Goal: Information Seeking & Learning: Learn about a topic

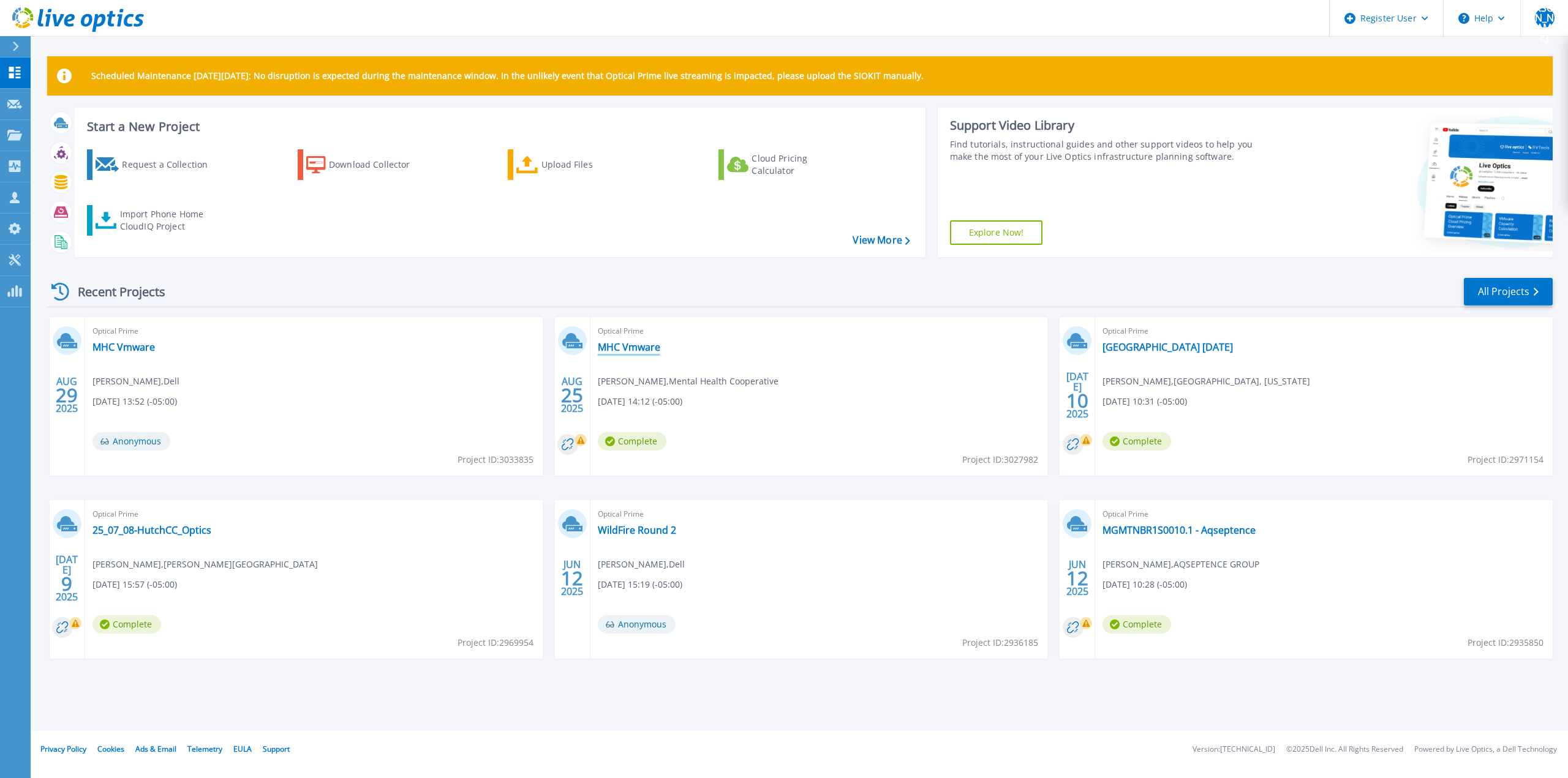
click at [607, 349] on link "MHC Vmware" at bounding box center [629, 347] width 63 height 12
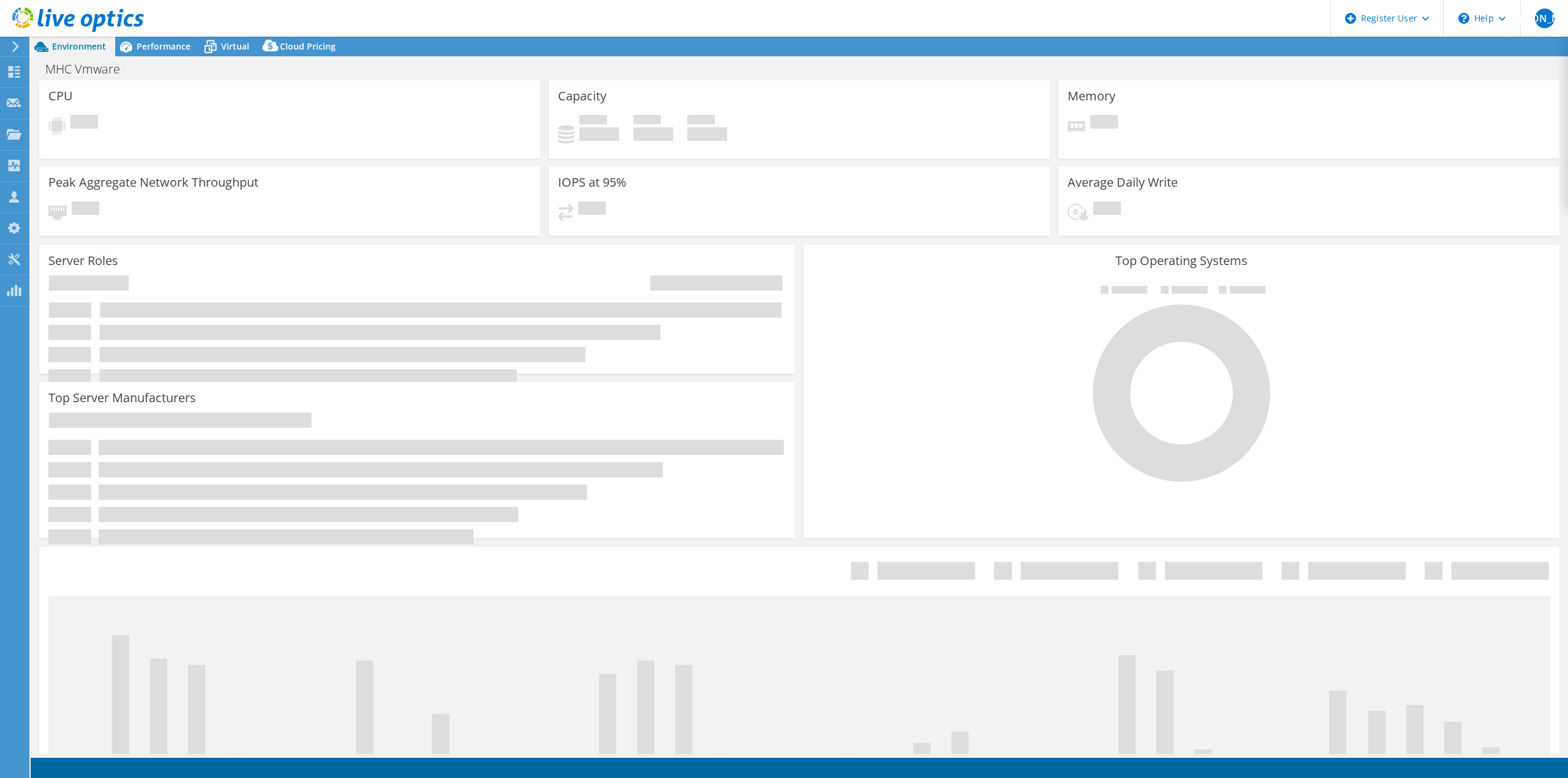
select select "USD"
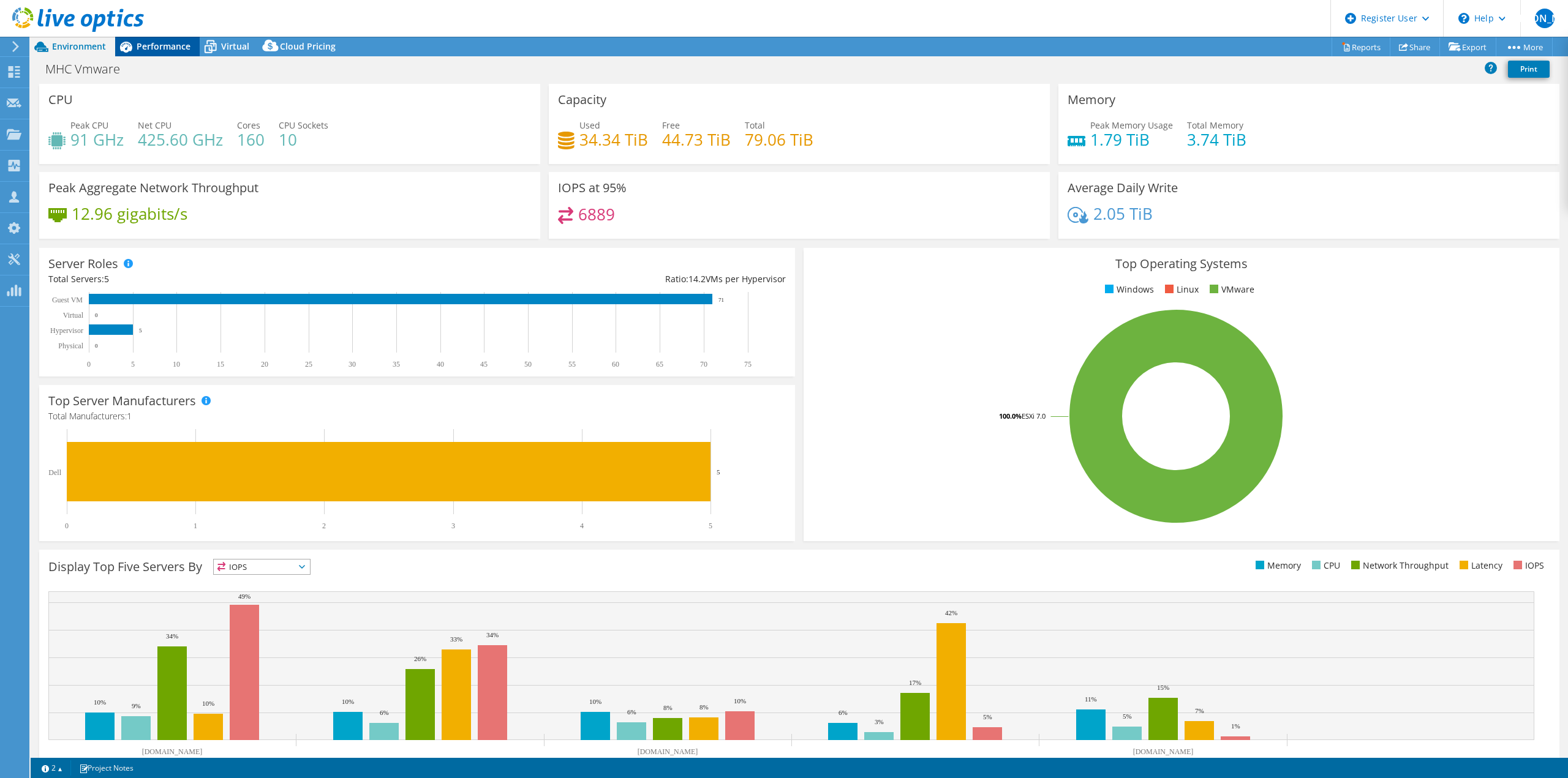
click at [167, 51] on span "Performance" at bounding box center [164, 46] width 54 height 12
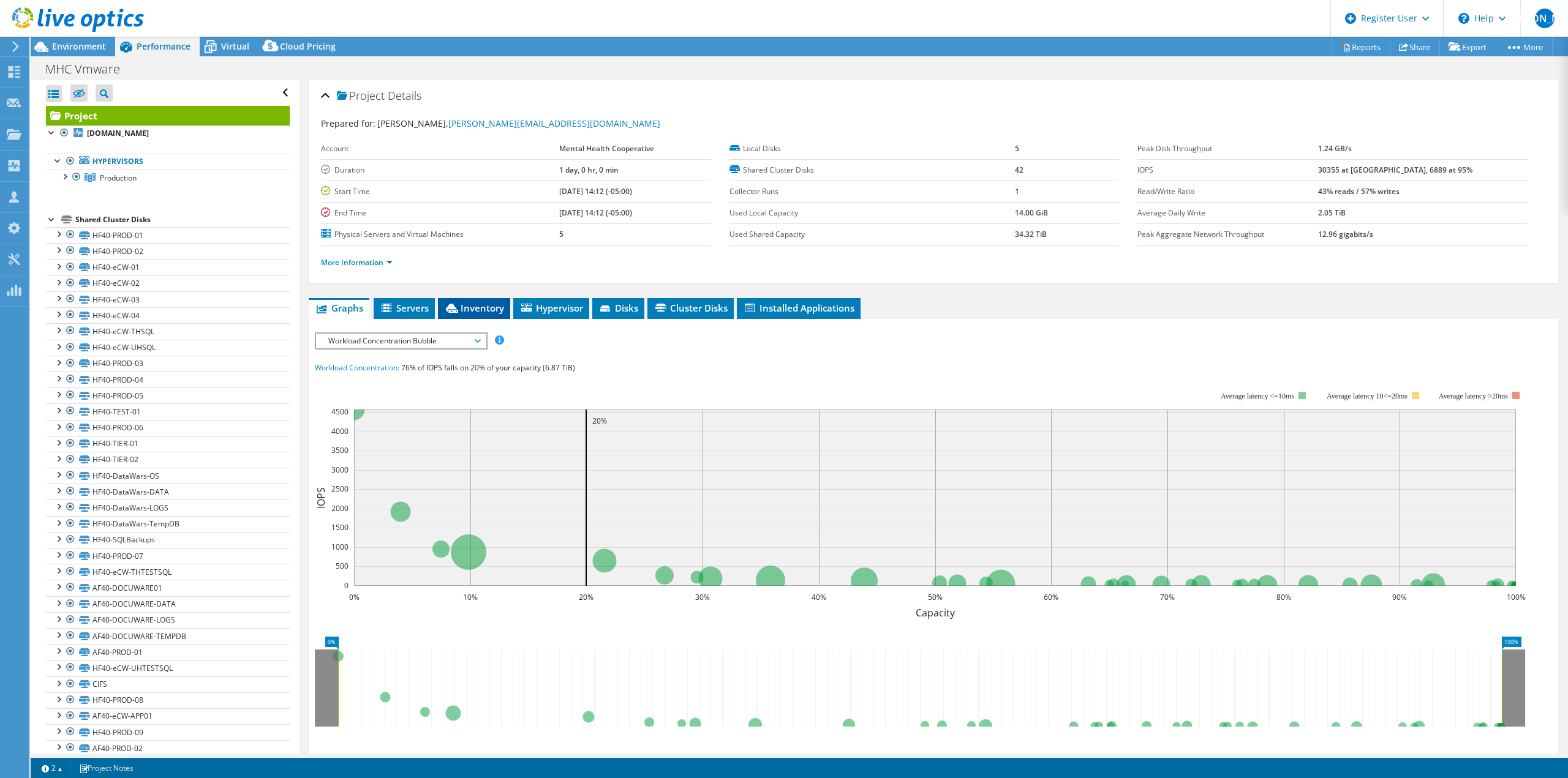
click at [470, 302] on span "Inventory" at bounding box center [474, 308] width 60 height 12
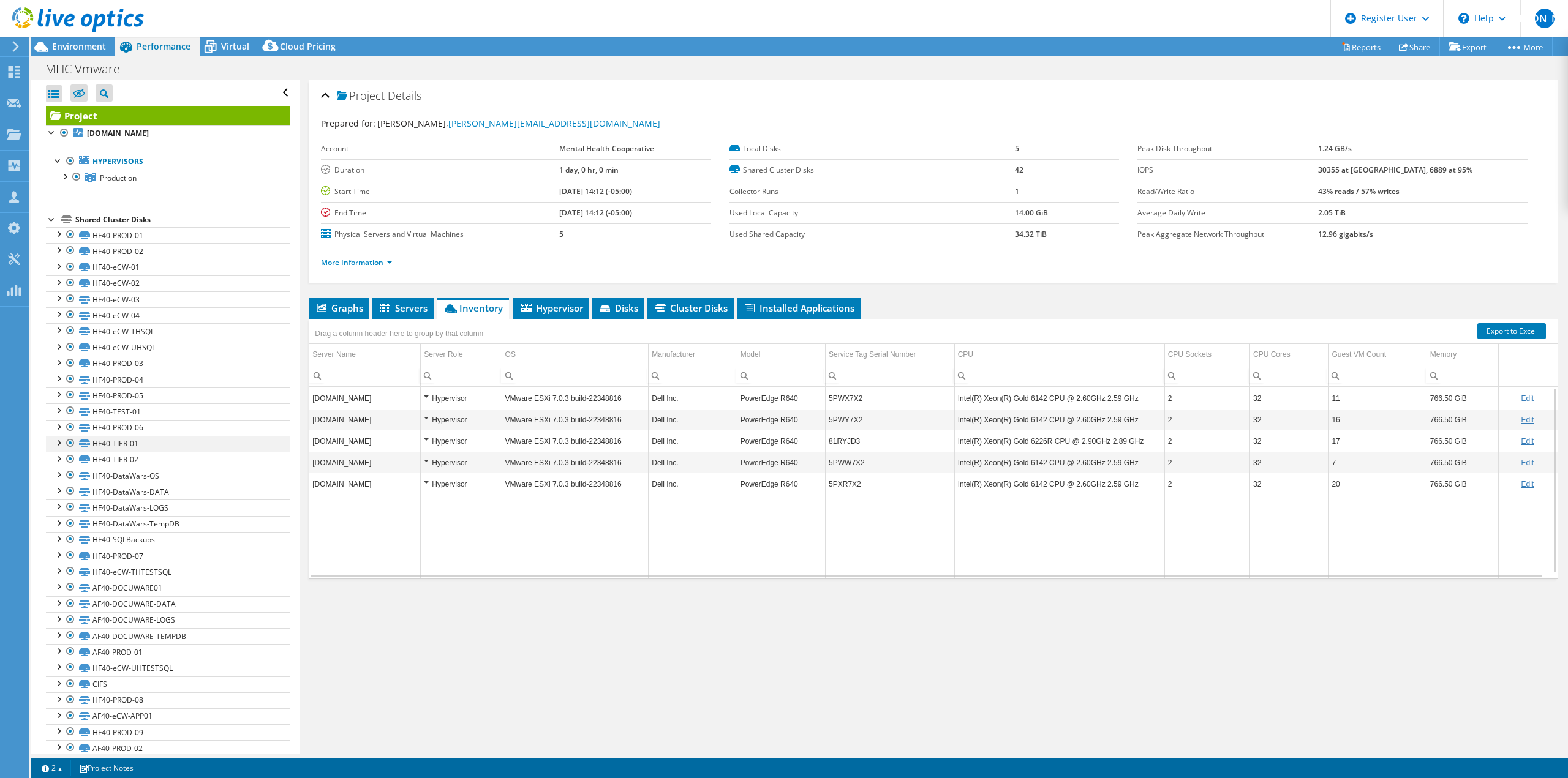
click at [72, 444] on div at bounding box center [71, 443] width 12 height 15
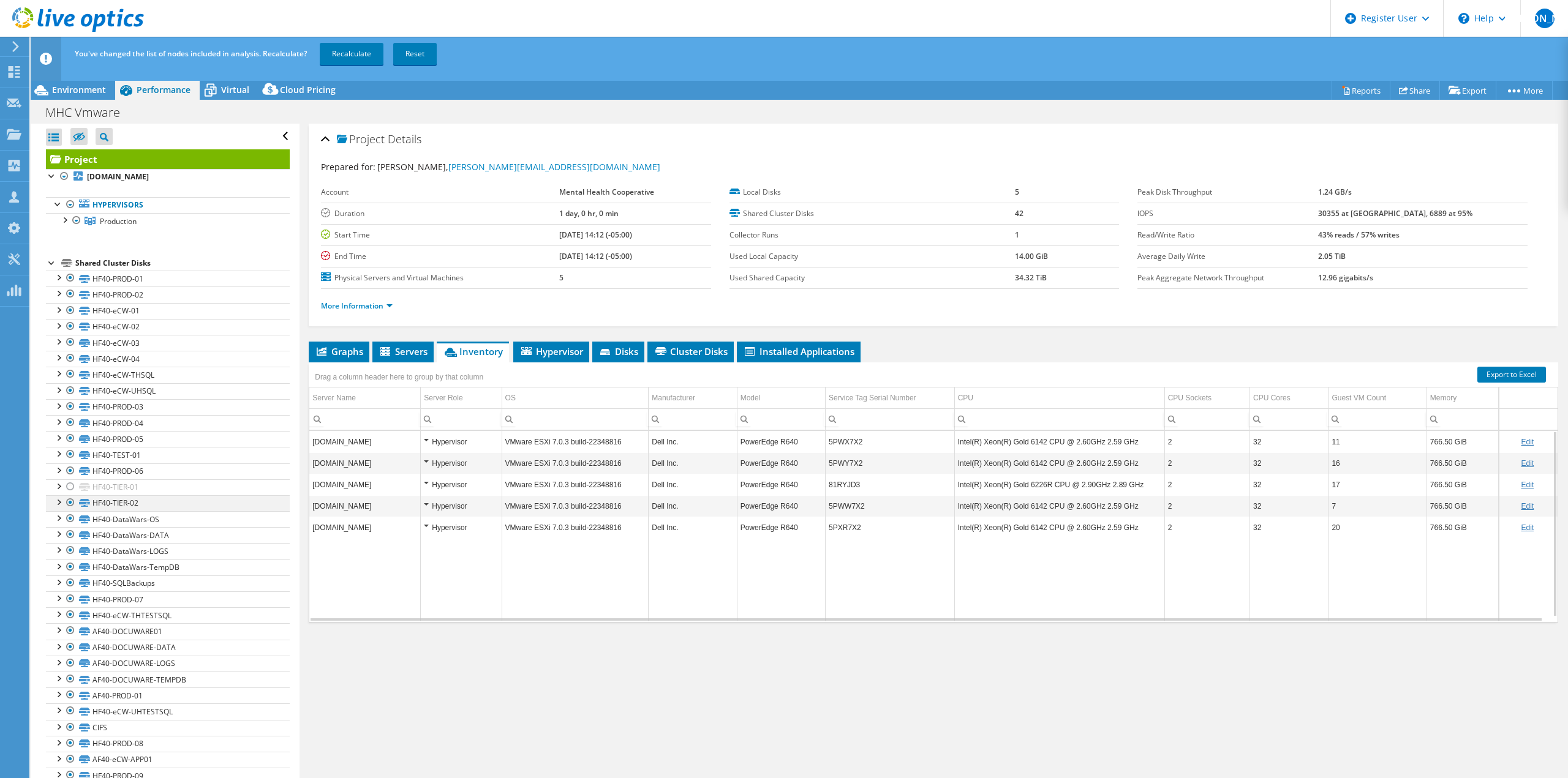
click at [71, 503] on div at bounding box center [71, 503] width 12 height 15
click at [45, 91] on icon at bounding box center [41, 90] width 14 height 10
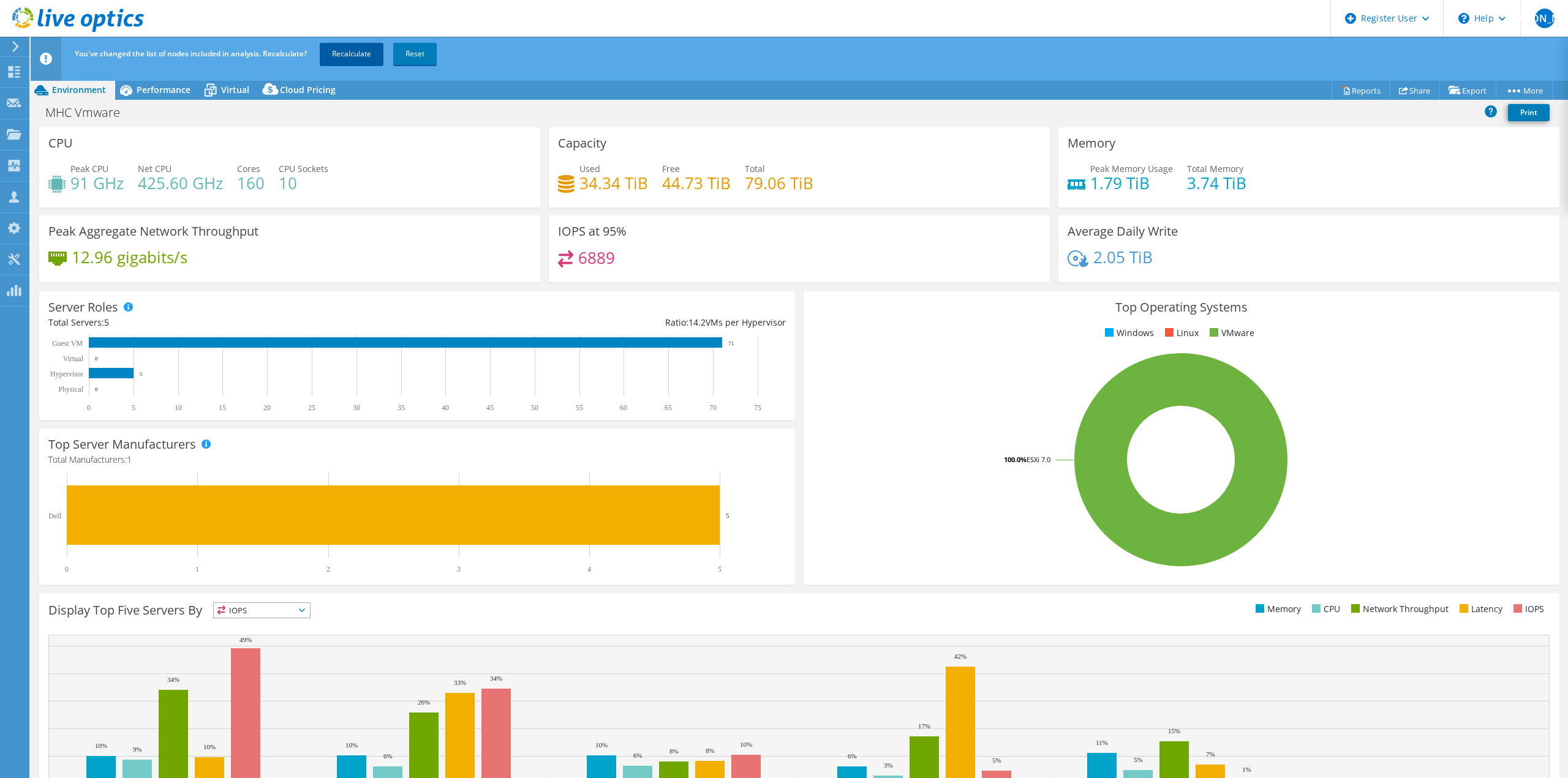
click at [348, 47] on link "Recalculate" at bounding box center [352, 54] width 64 height 22
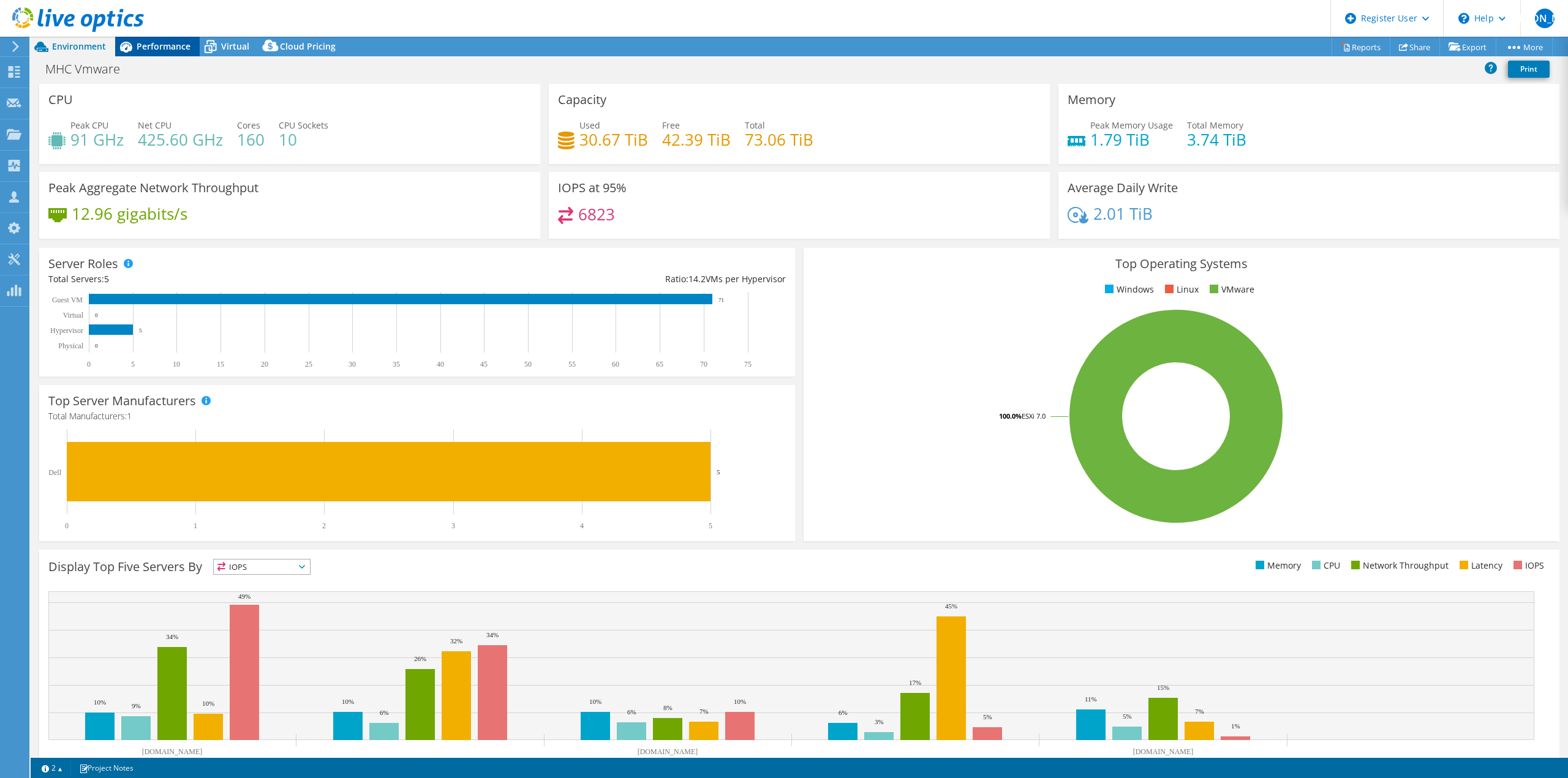
click at [178, 49] on span "Performance" at bounding box center [164, 46] width 54 height 12
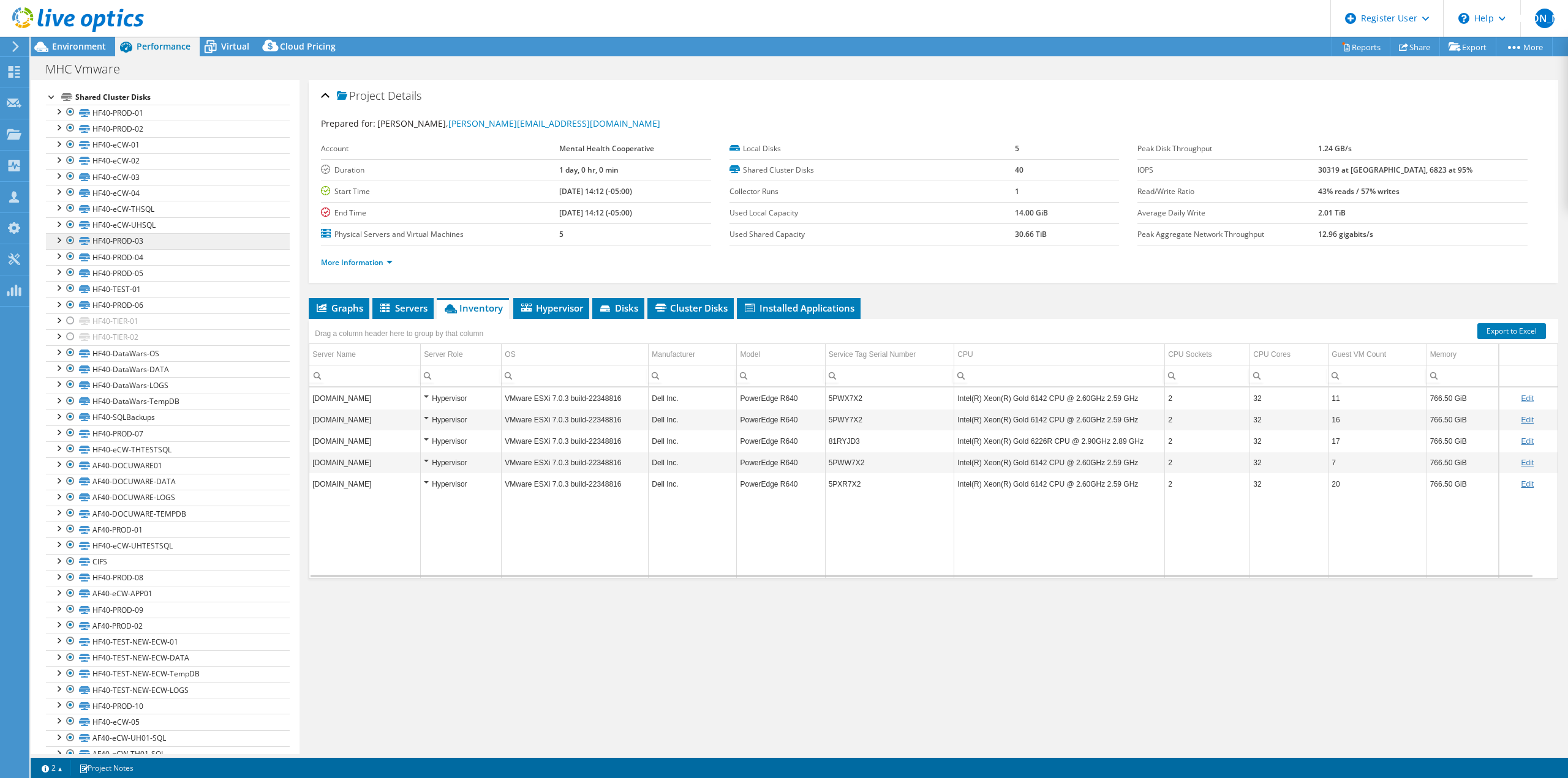
scroll to position [161, 0]
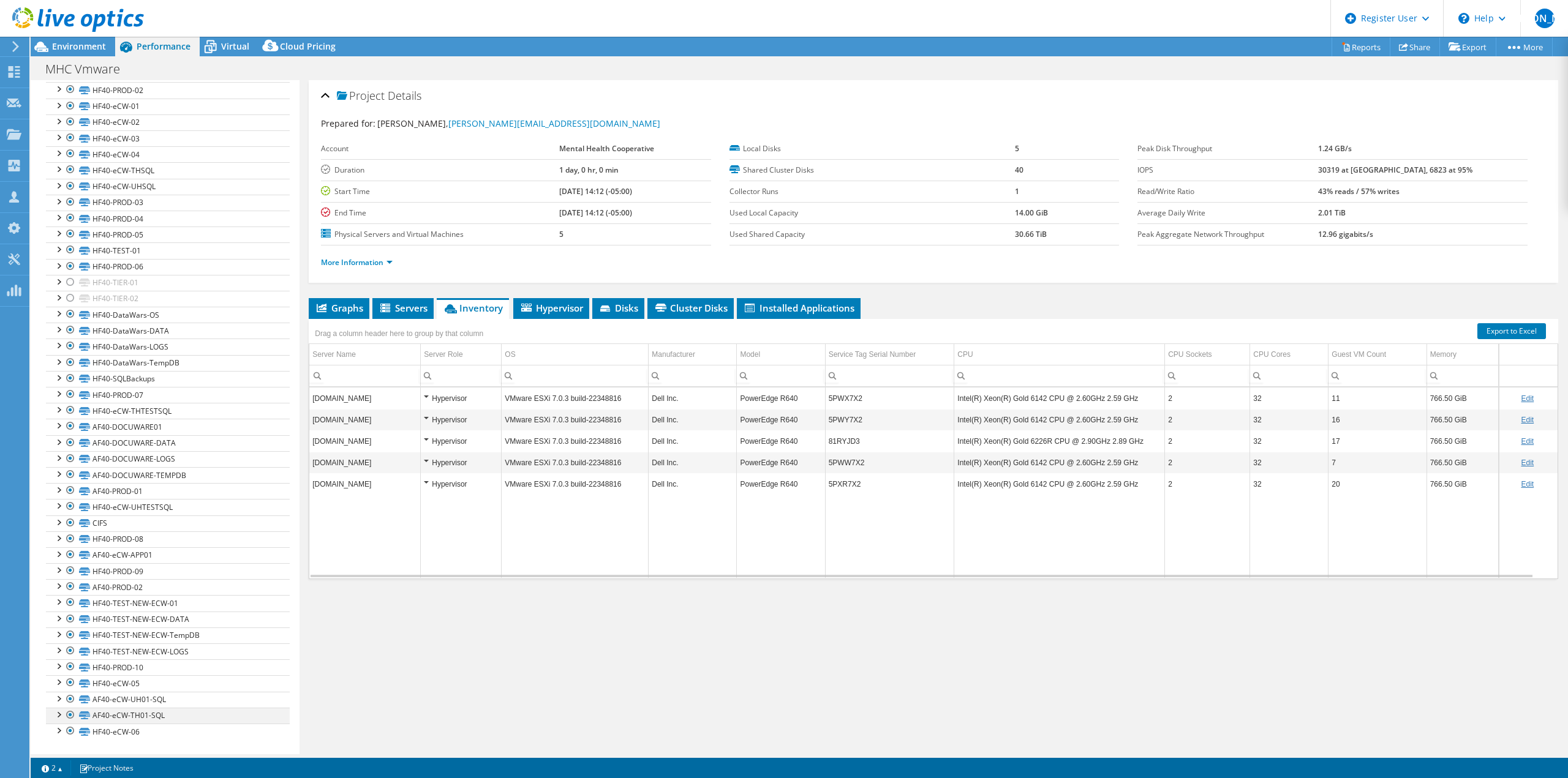
click at [68, 716] on div at bounding box center [71, 715] width 12 height 15
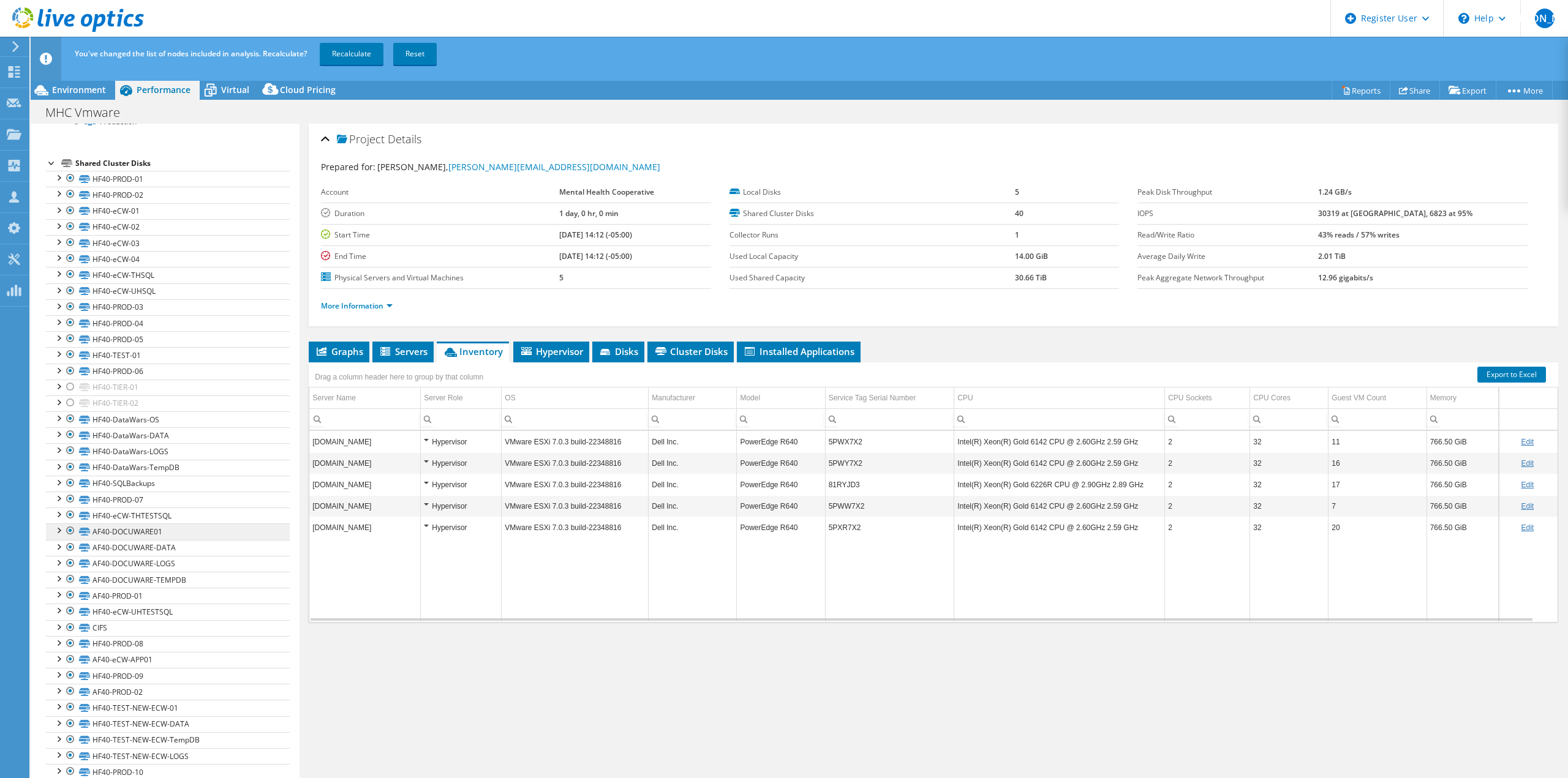
scroll to position [0, 0]
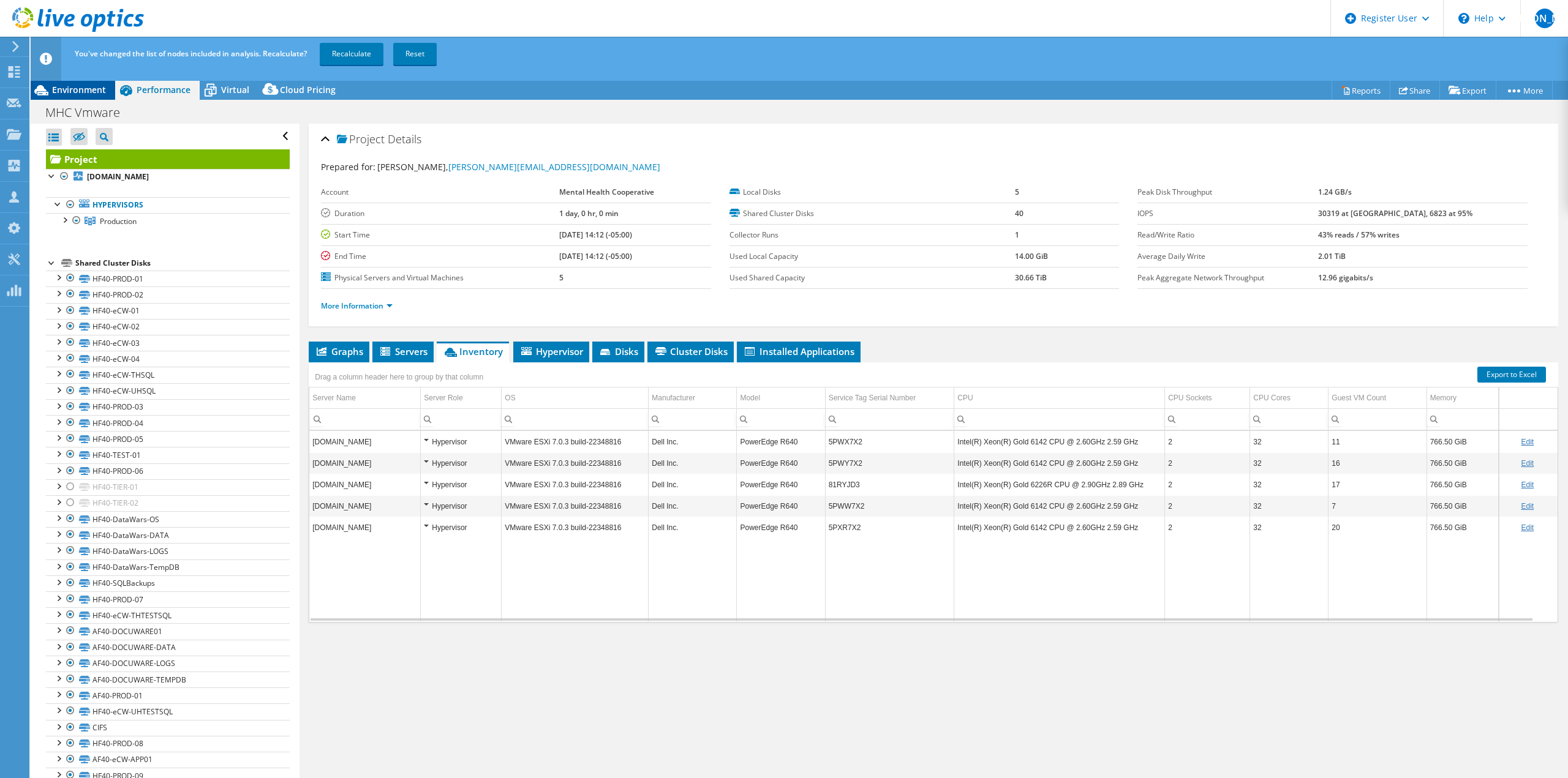
click at [58, 83] on div "Environment" at bounding box center [73, 90] width 85 height 20
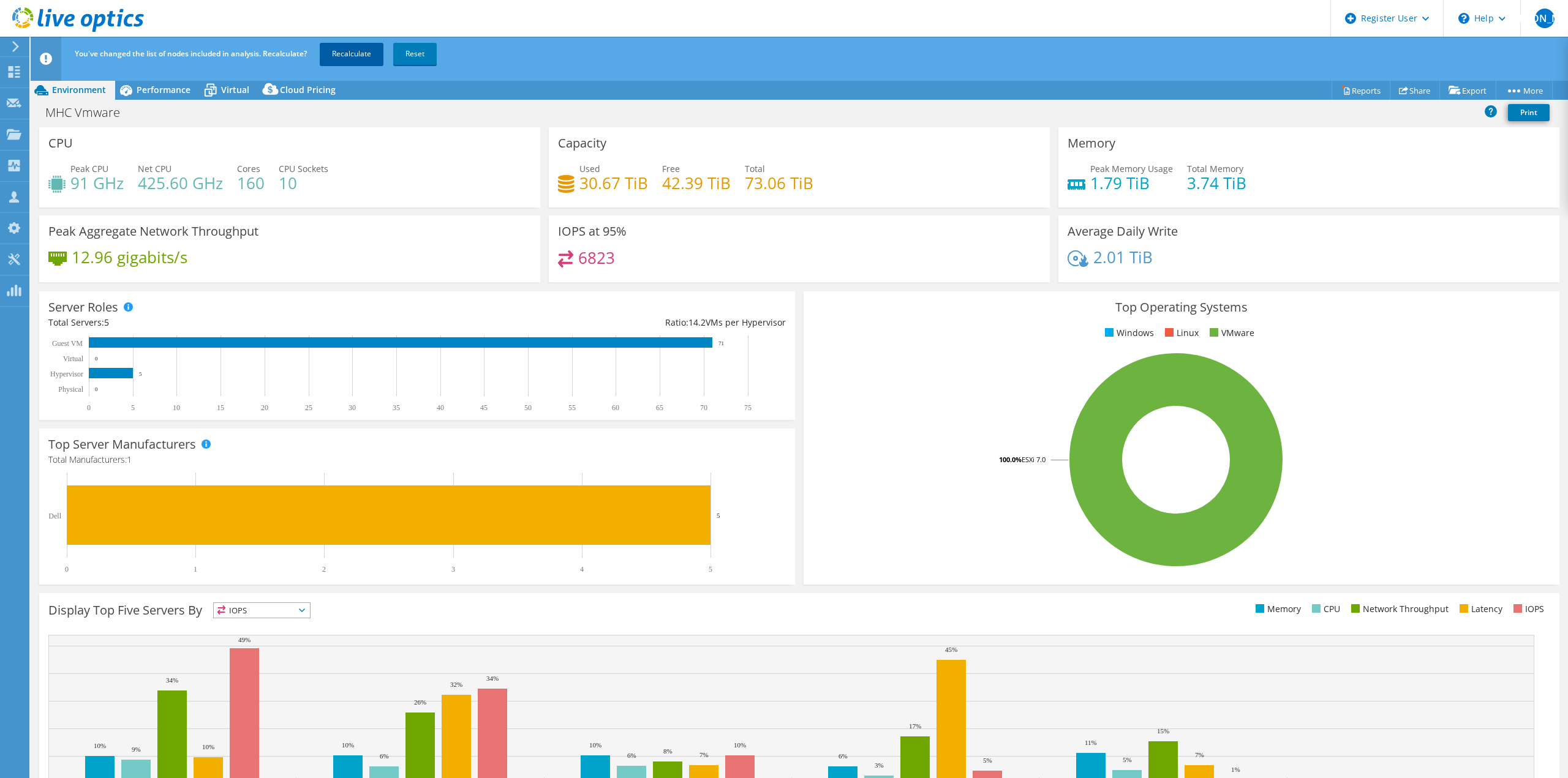
click at [325, 50] on link "Recalculate" at bounding box center [352, 54] width 64 height 22
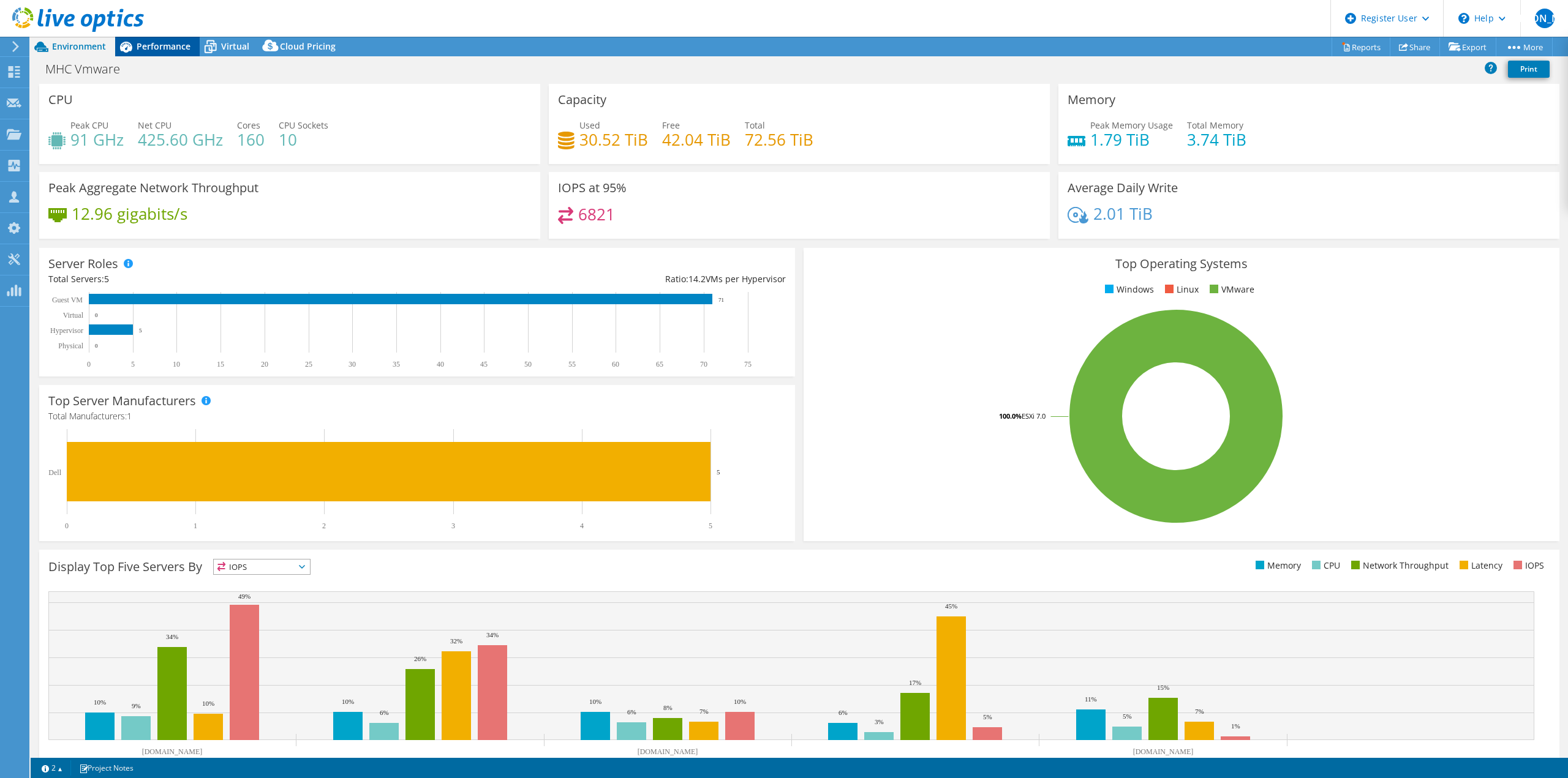
click at [145, 48] on span "Performance" at bounding box center [164, 46] width 54 height 12
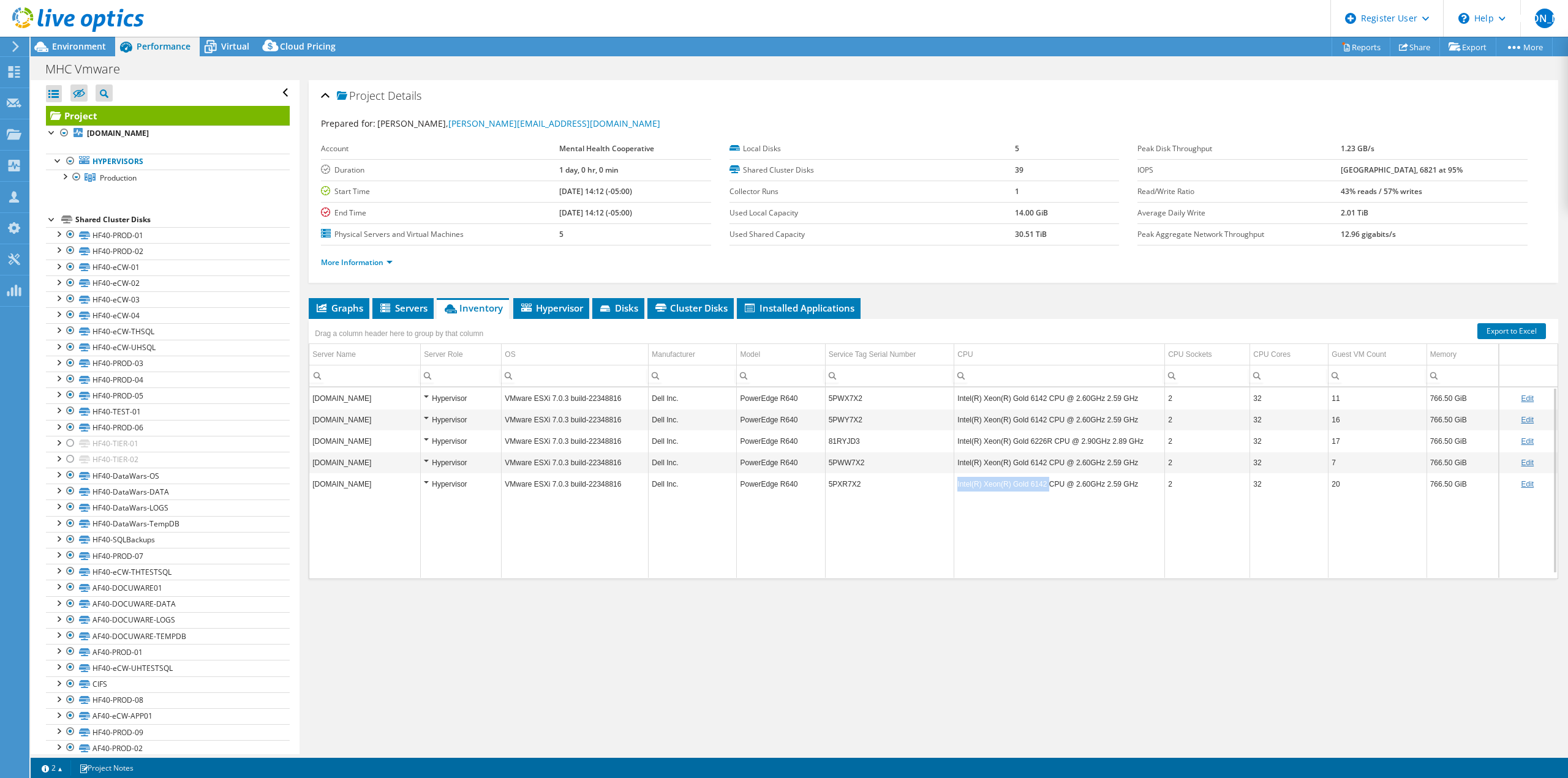
drag, startPoint x: 950, startPoint y: 484, endPoint x: 1040, endPoint y: 494, distance: 90.6
click at [1040, 494] on td "Intel(R) Xeon(R) Gold 6142 CPU @ 2.60GHz 2.59 GHz" at bounding box center [1059, 484] width 210 height 21
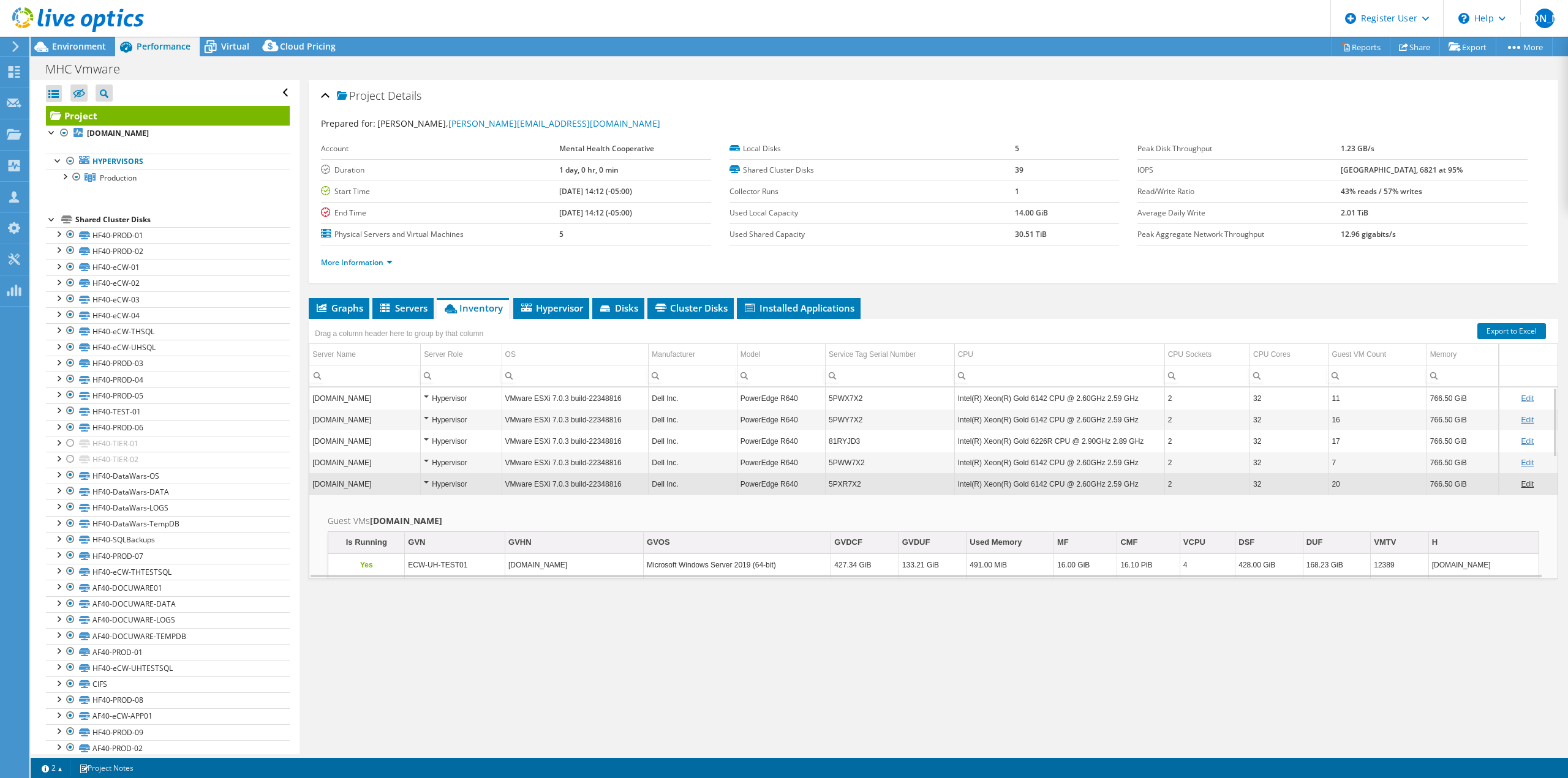
copy td "Intel(R) Xeon(R) Gold 6142"
click at [600, 483] on td "VMware ESXi 7.0.3 build-22348816" at bounding box center [575, 484] width 147 height 21
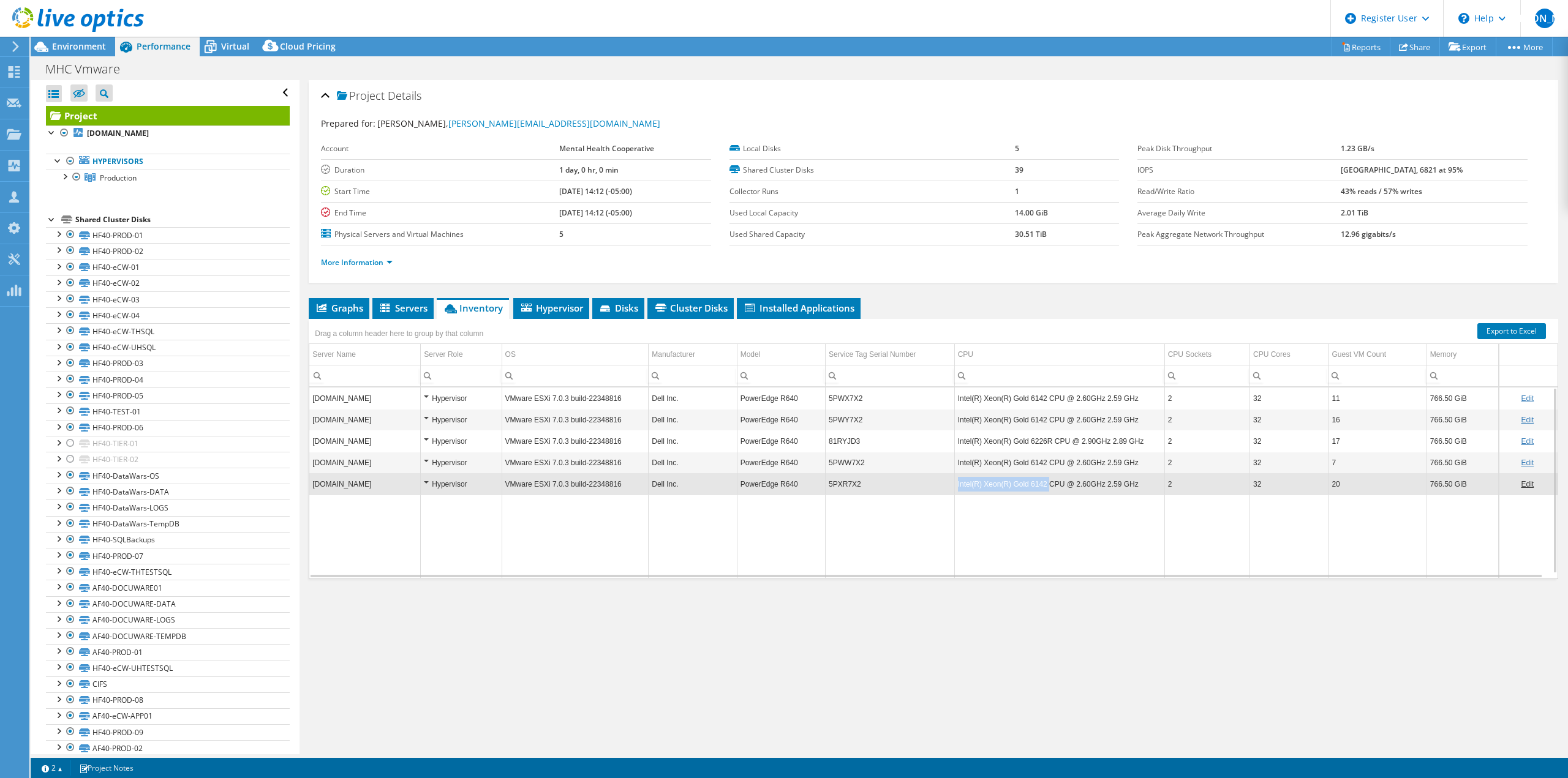
copy td "Intel(R) Xeon(R) Gold 6142"
drag, startPoint x: 955, startPoint y: 485, endPoint x: 1043, endPoint y: 487, distance: 88.0
click at [1043, 487] on td "Intel(R) Xeon(R) Gold 6142 CPU @ 2.60GHz 2.59 GHz" at bounding box center [1059, 484] width 210 height 21
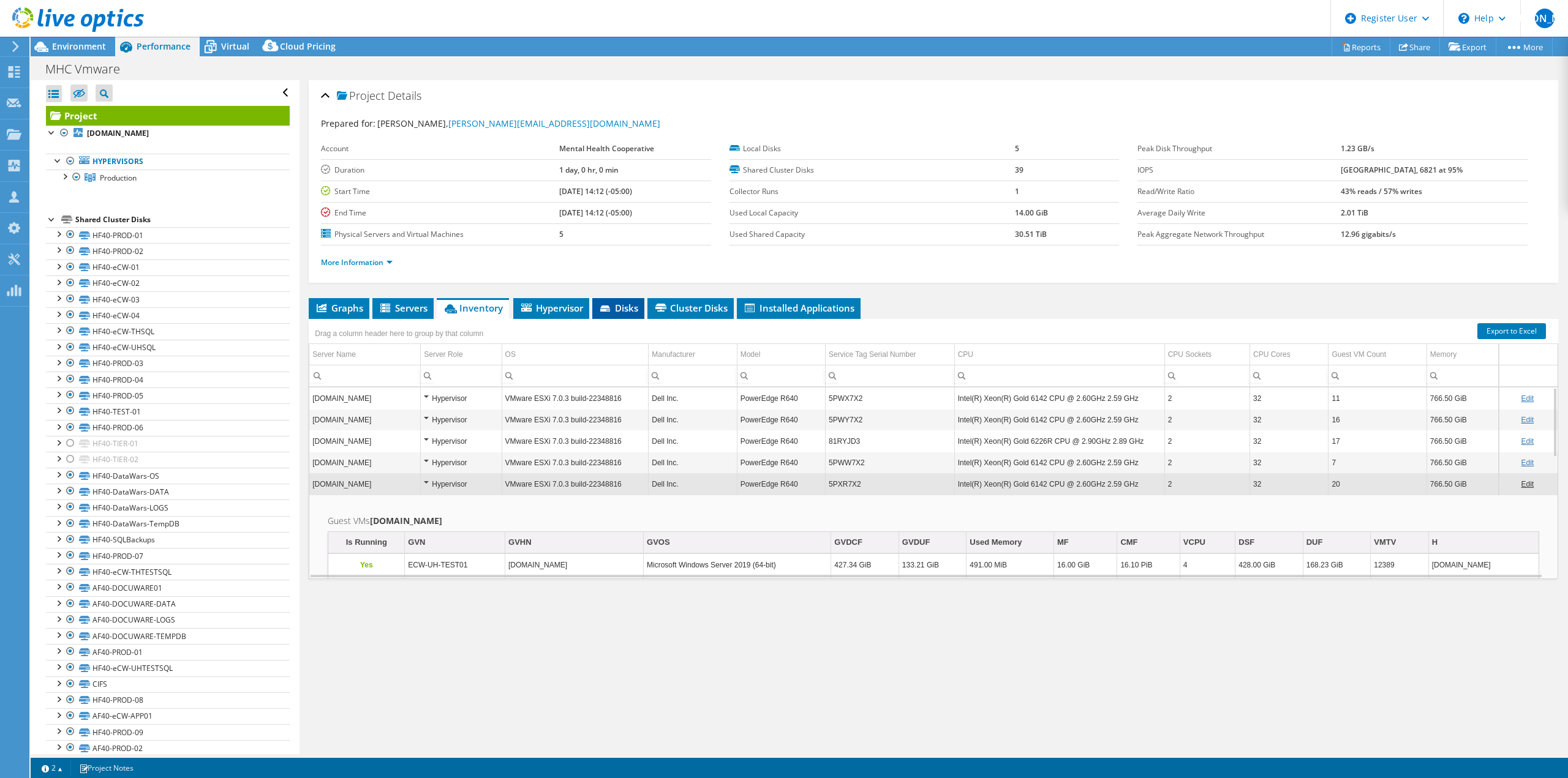
click at [619, 304] on span "Disks" at bounding box center [618, 308] width 40 height 12
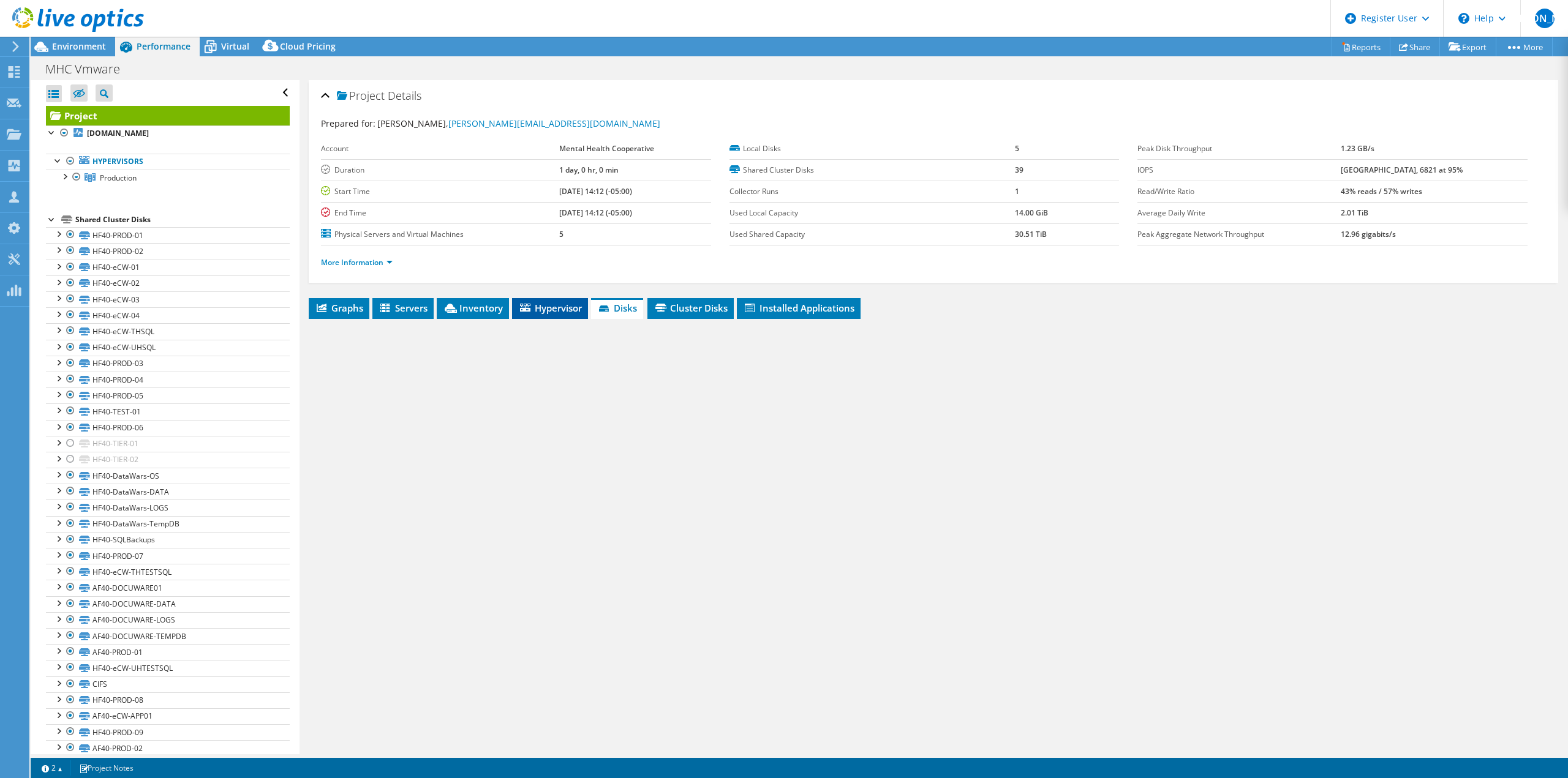
click at [571, 306] on span "Hypervisor" at bounding box center [550, 308] width 64 height 12
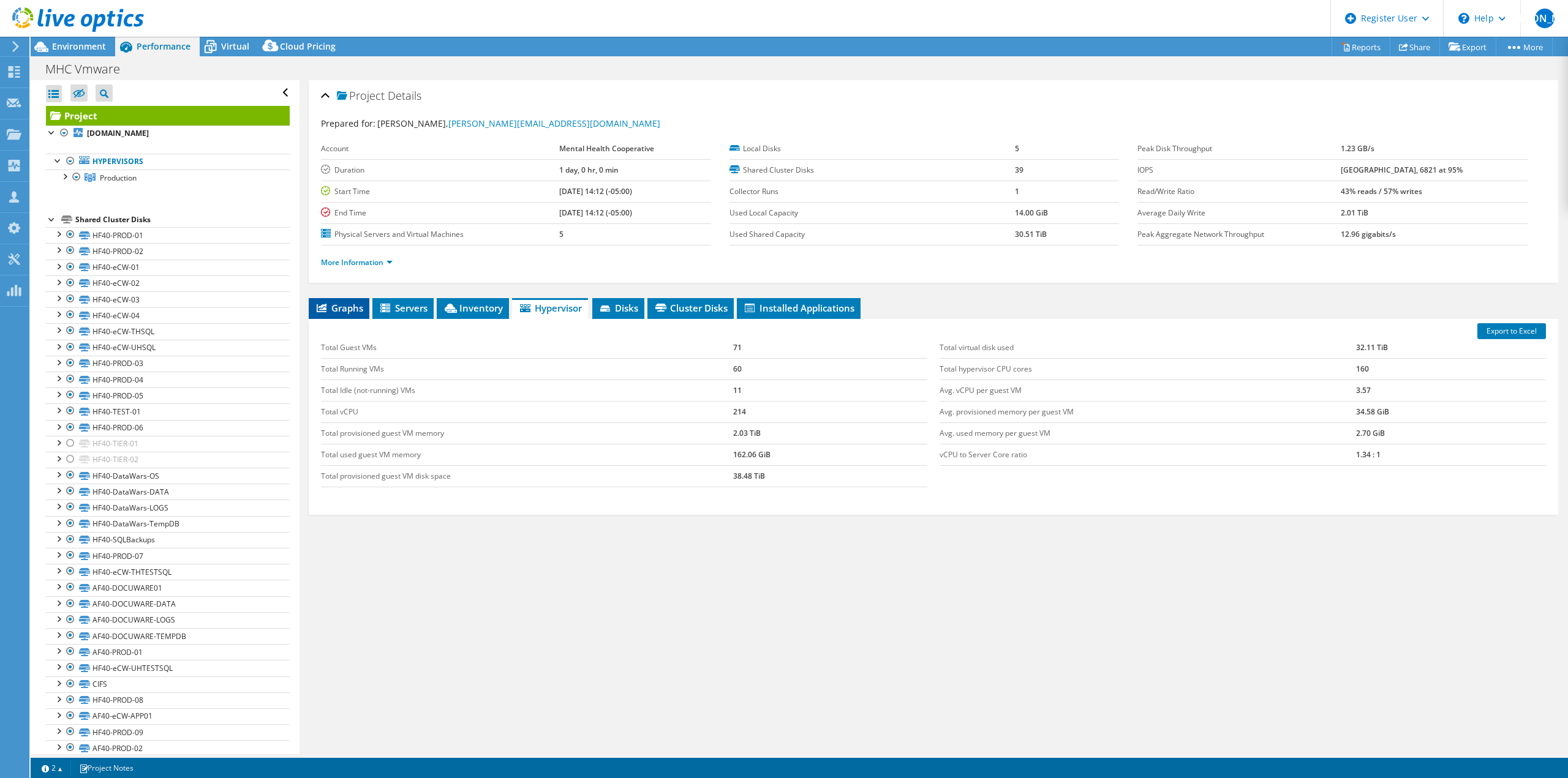
click at [334, 311] on span "Graphs" at bounding box center [339, 308] width 48 height 12
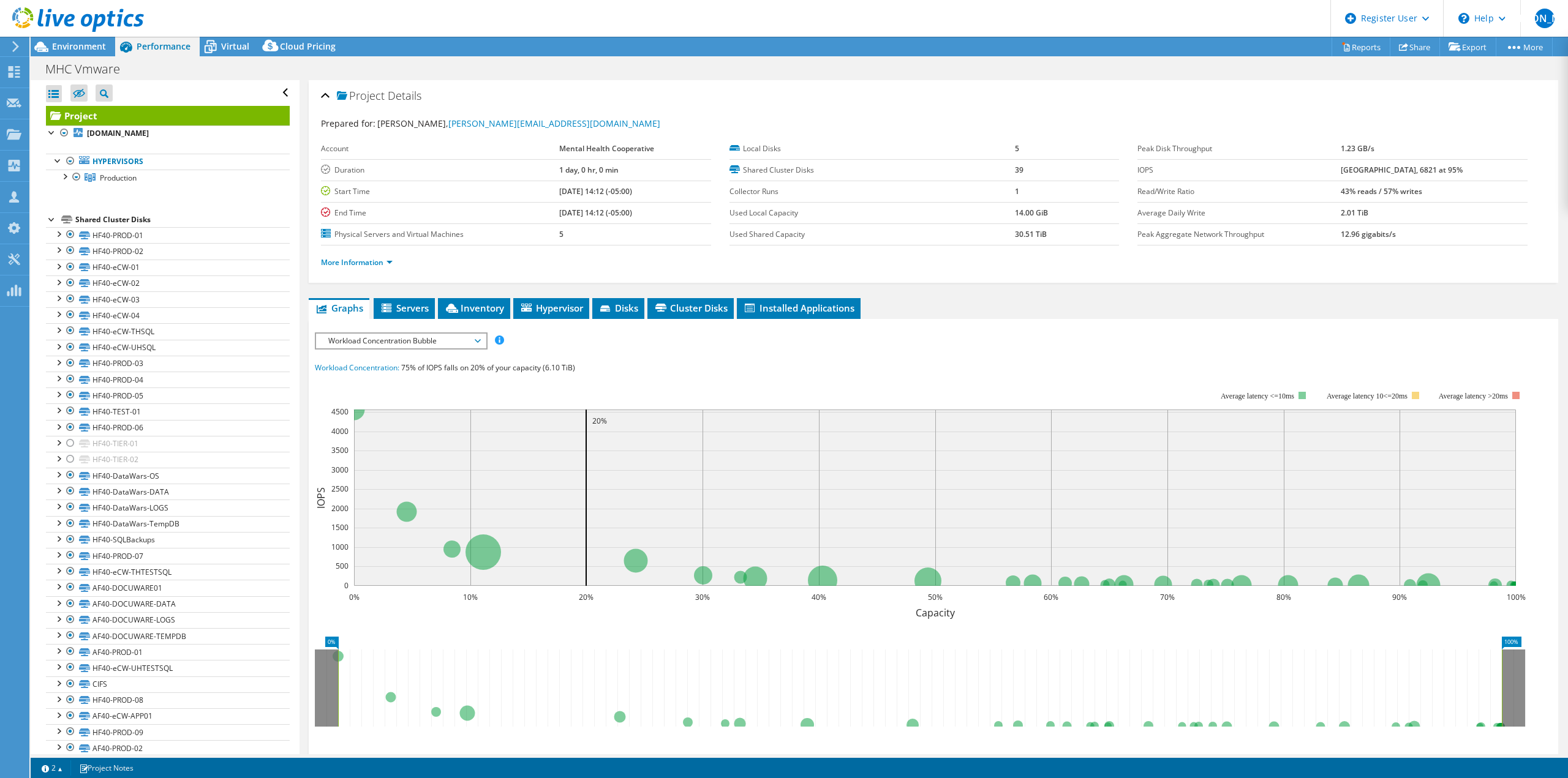
click at [400, 345] on span "Workload Concentration Bubble" at bounding box center [401, 341] width 158 height 15
click at [382, 426] on li "CPU Percentage" at bounding box center [401, 429] width 170 height 15
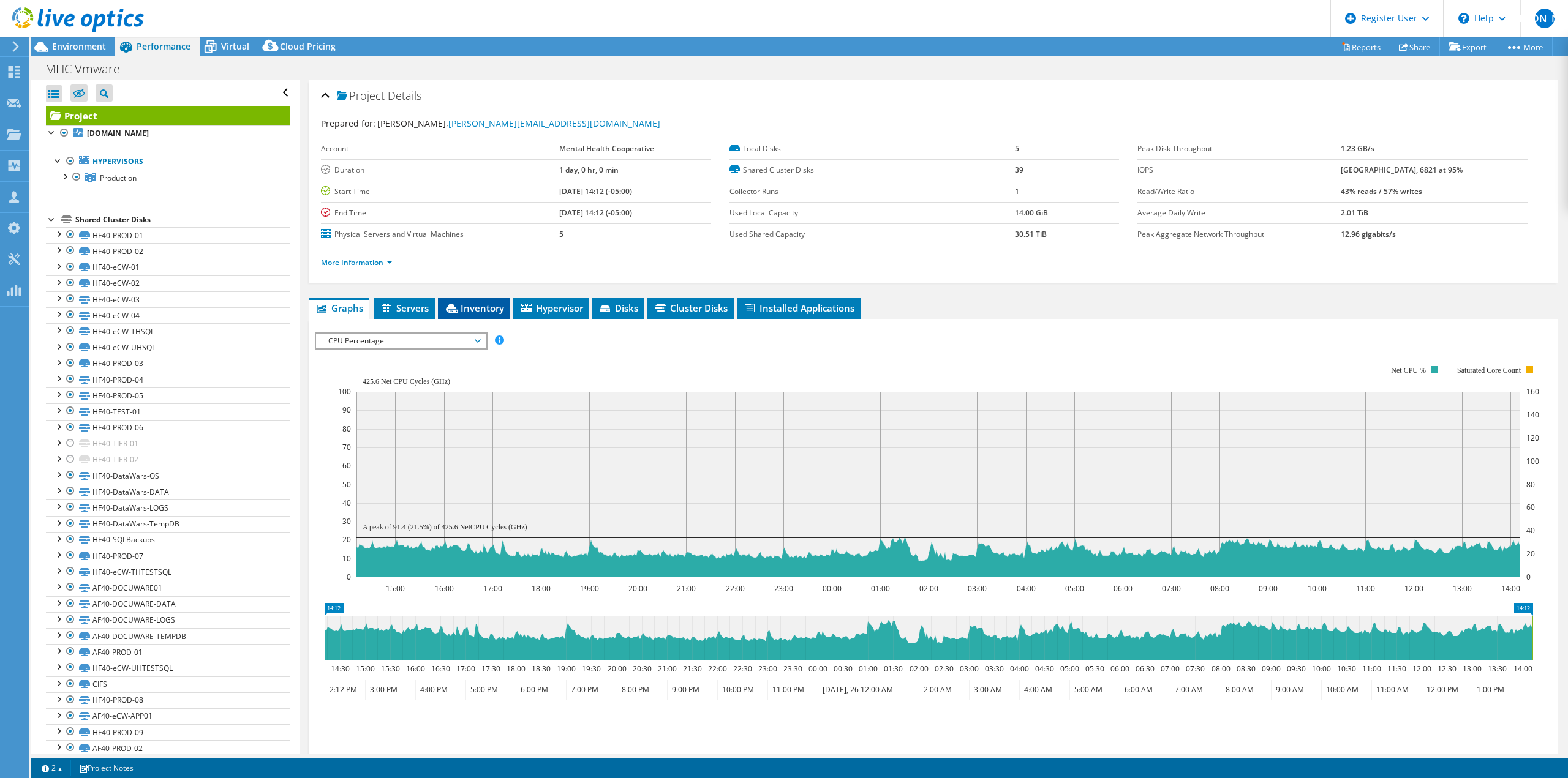
click at [464, 302] on span "Inventory" at bounding box center [474, 308] width 60 height 12
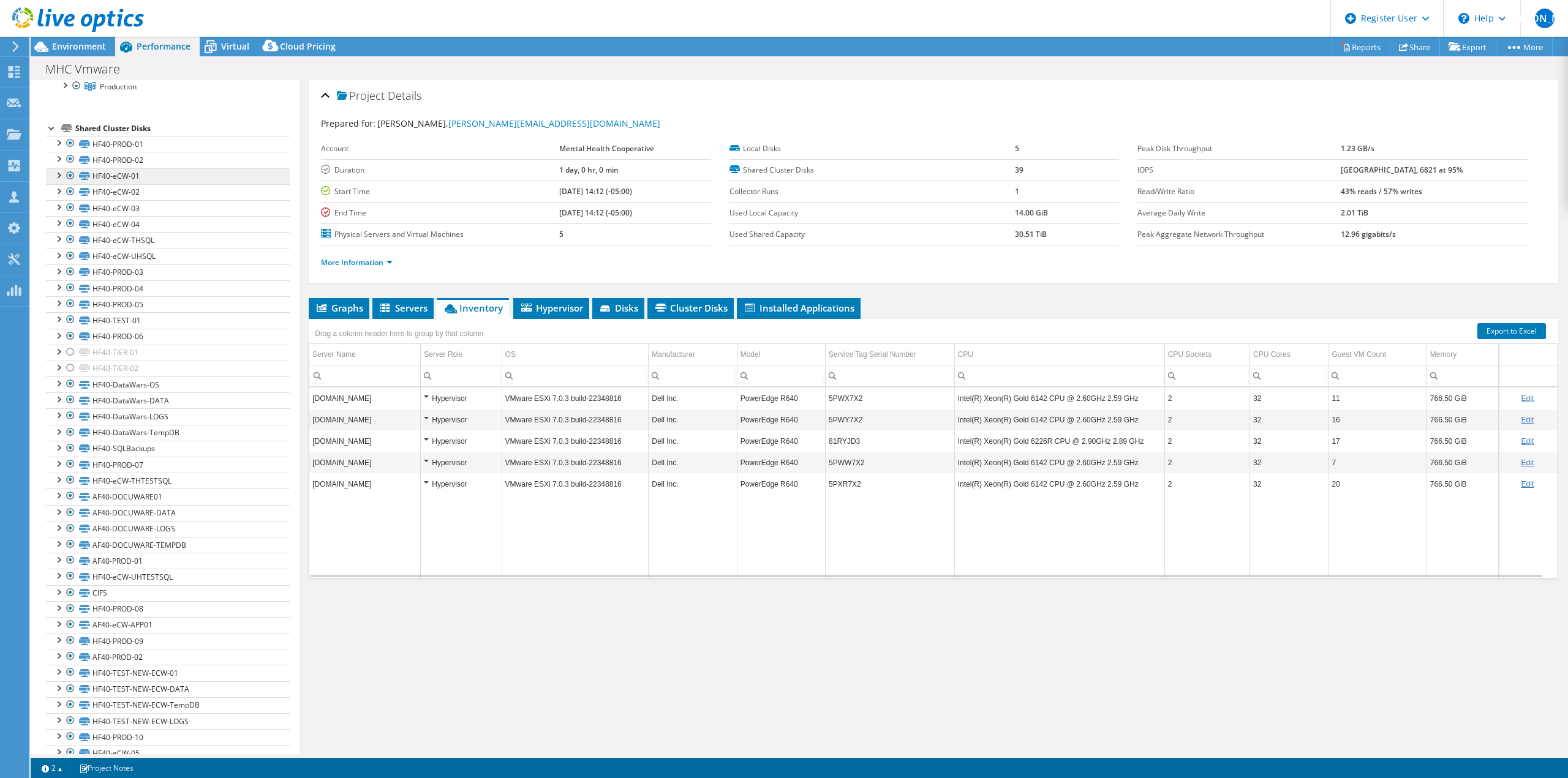
scroll to position [161, 0]
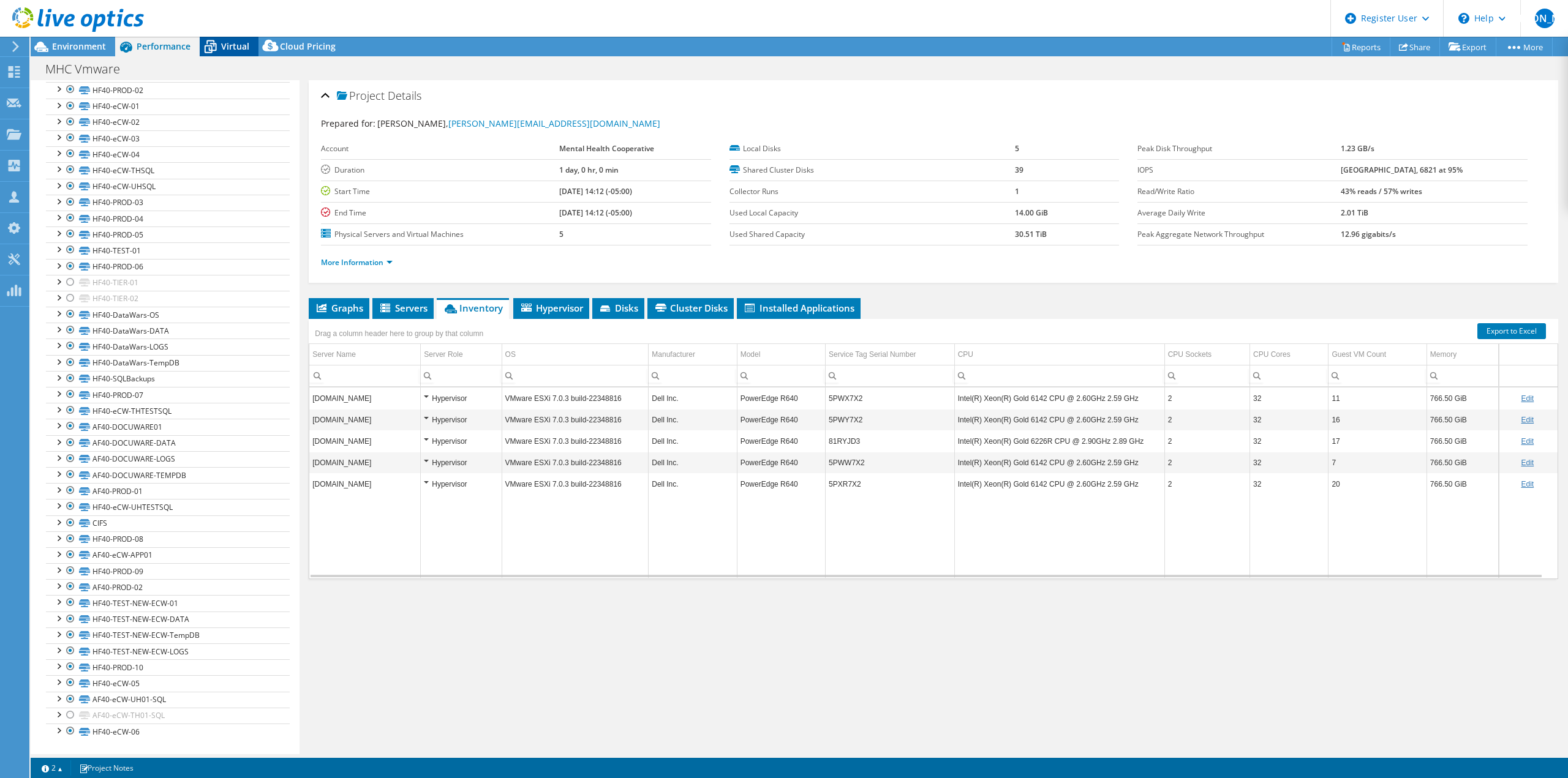
click at [245, 40] on span "Virtual" at bounding box center [235, 46] width 28 height 12
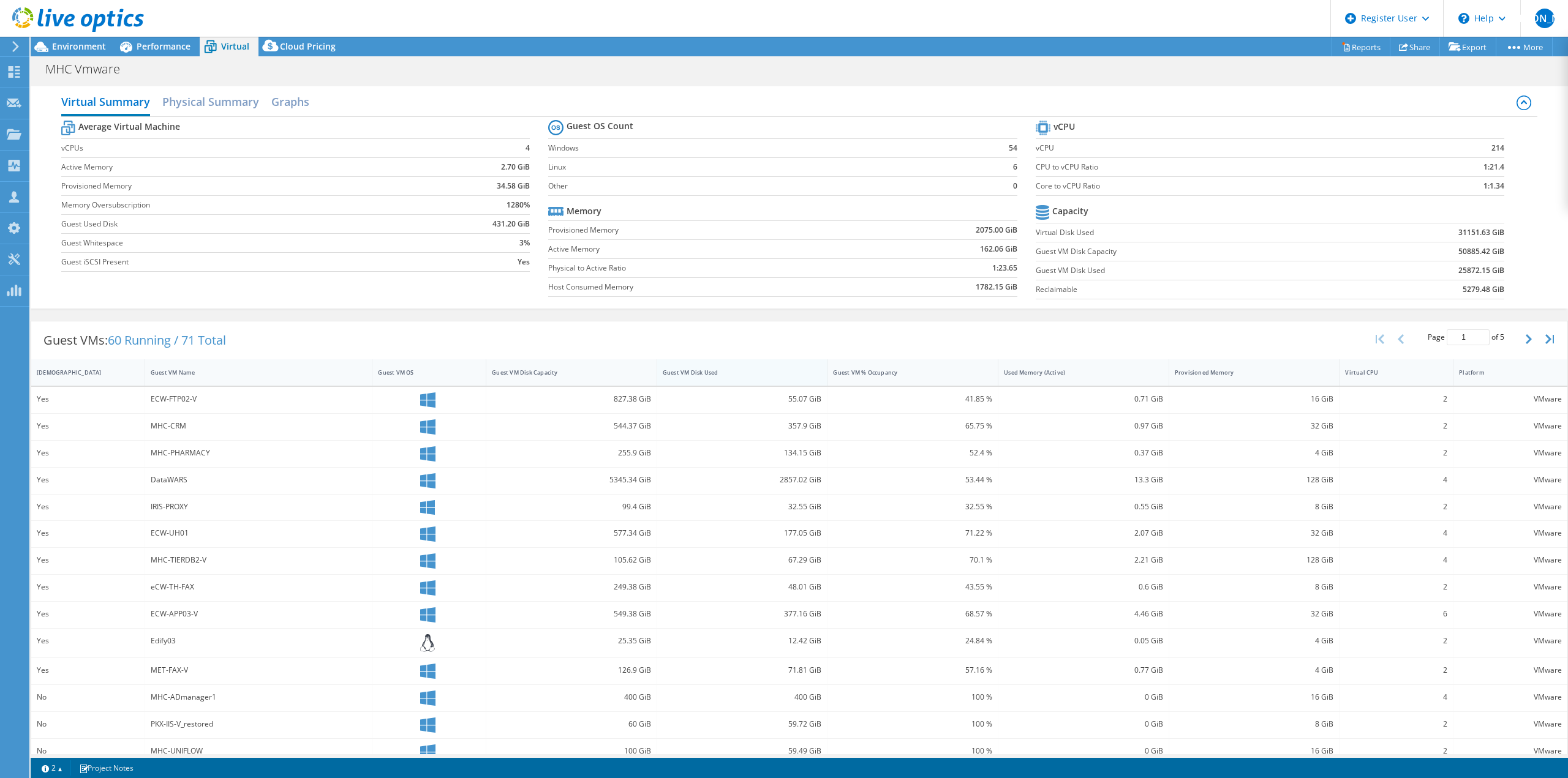
click at [768, 371] on div "Guest VM Disk Used" at bounding box center [735, 372] width 145 height 8
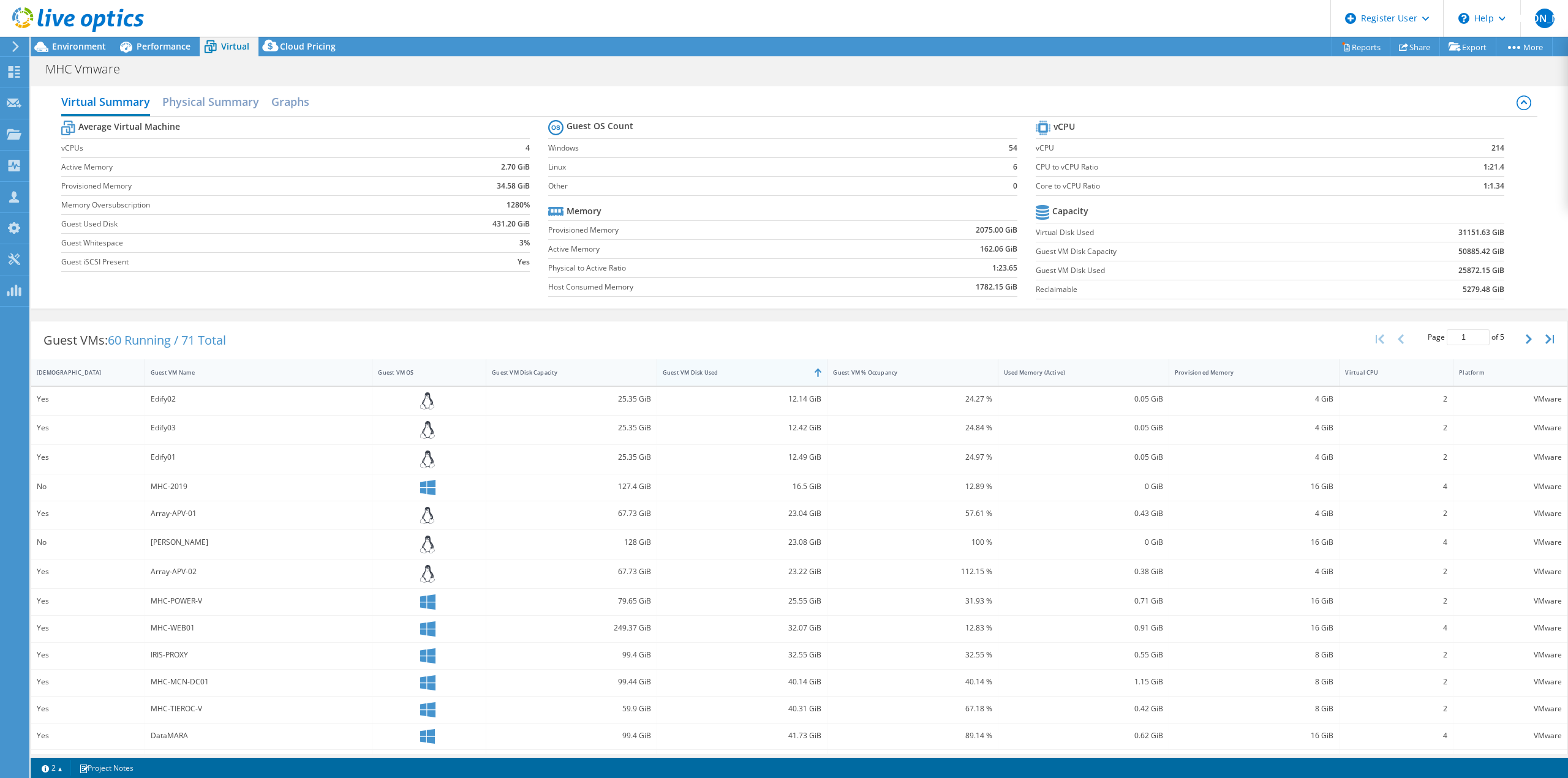
click at [768, 371] on div "Guest VM Disk Used" at bounding box center [735, 372] width 145 height 8
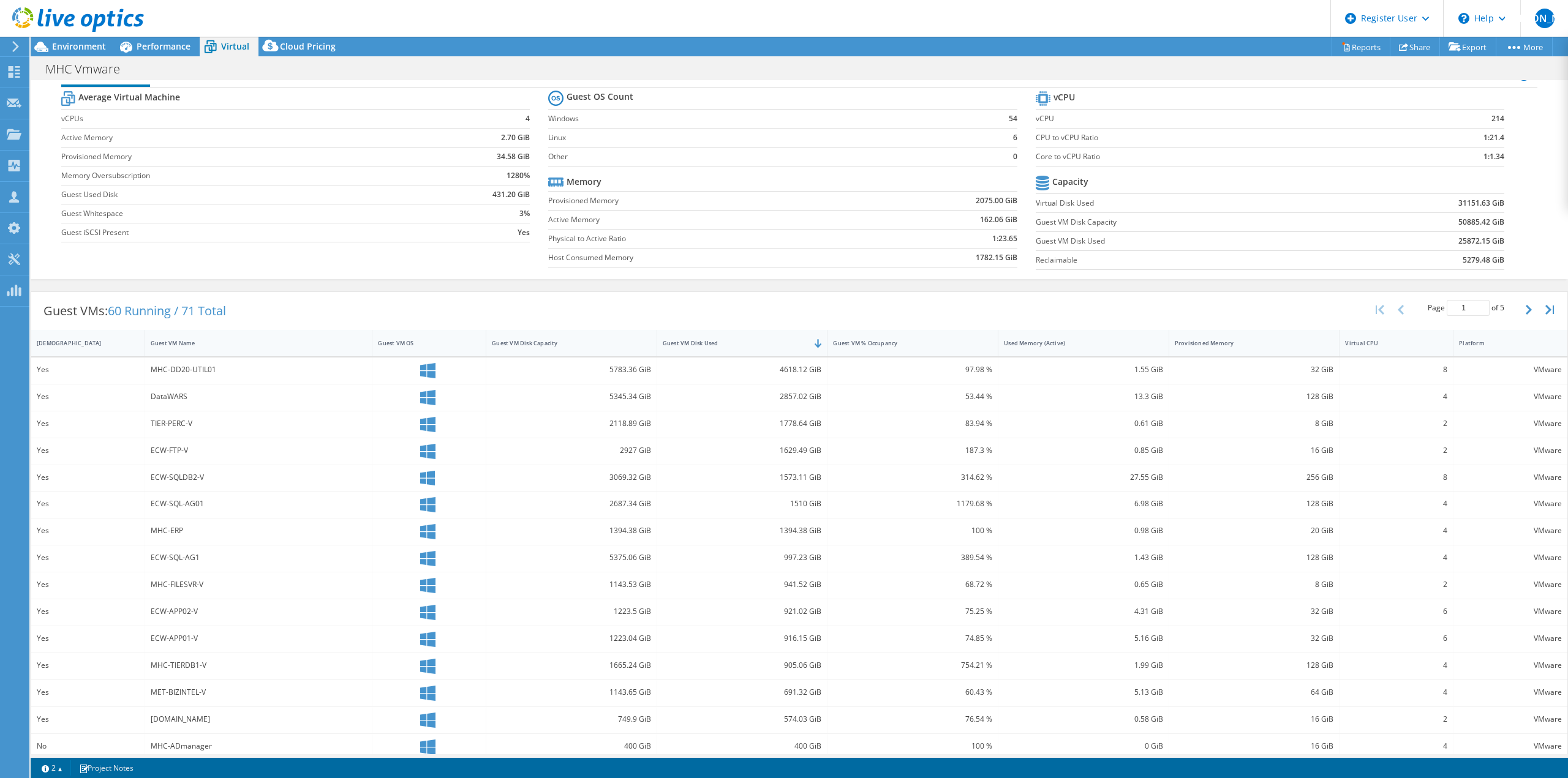
scroll to position [42, 0]
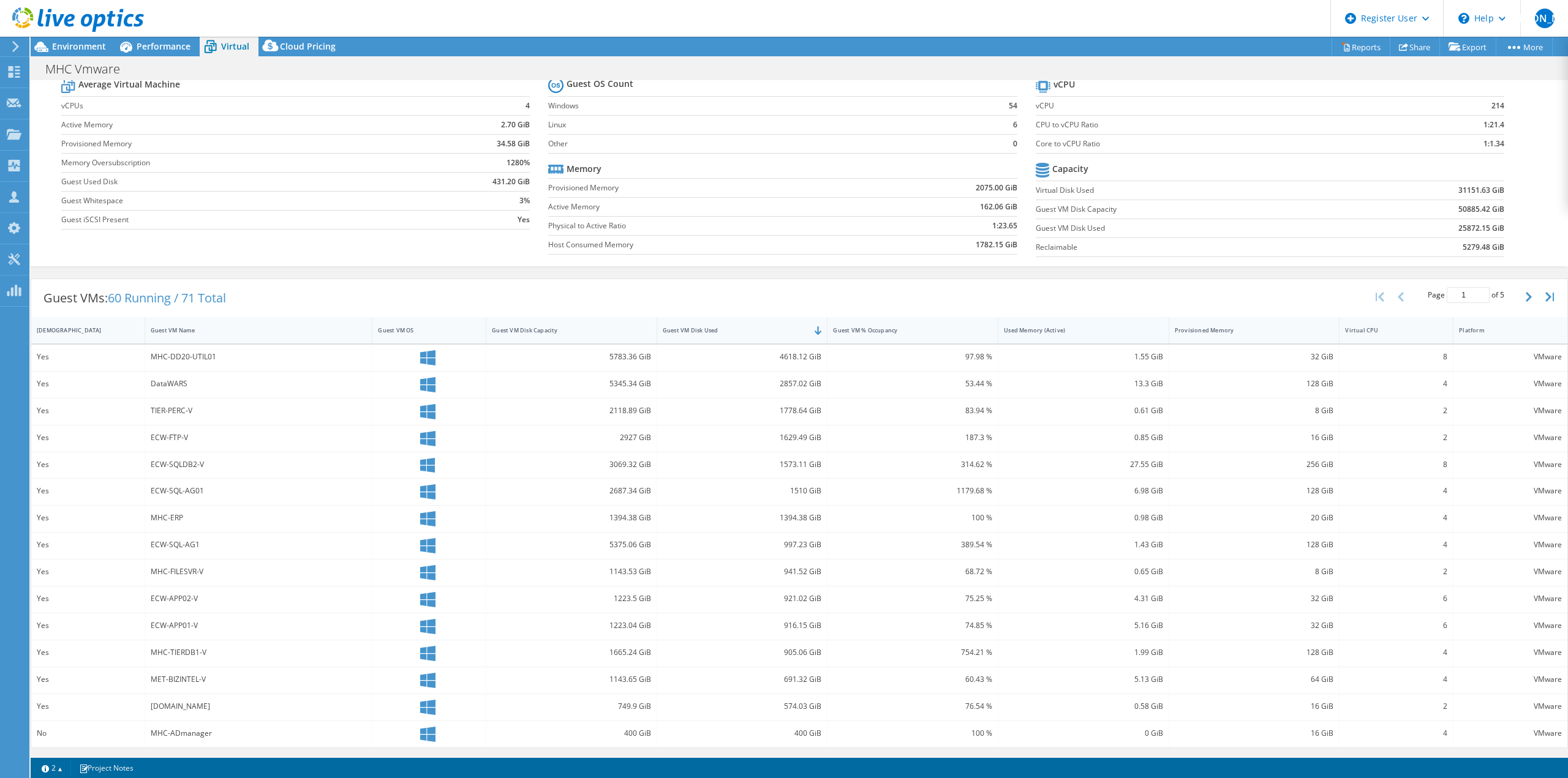
click at [1112, 334] on div "Used Memory (Active)" at bounding box center [1076, 330] width 145 height 8
click at [769, 330] on div "Guest VM Disk Used" at bounding box center [735, 330] width 145 height 8
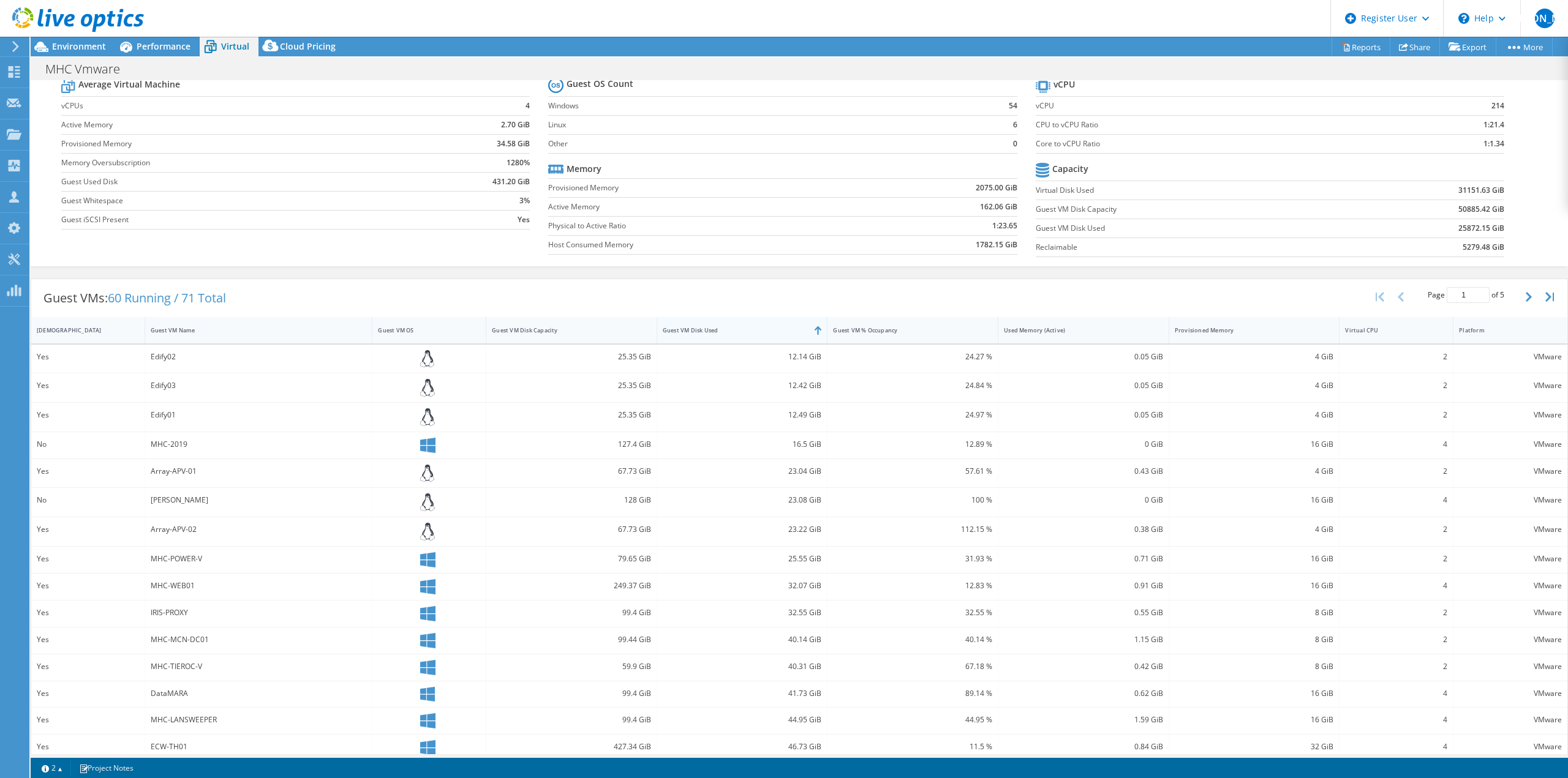
click at [769, 330] on div "Guest VM Disk Used" at bounding box center [735, 330] width 145 height 8
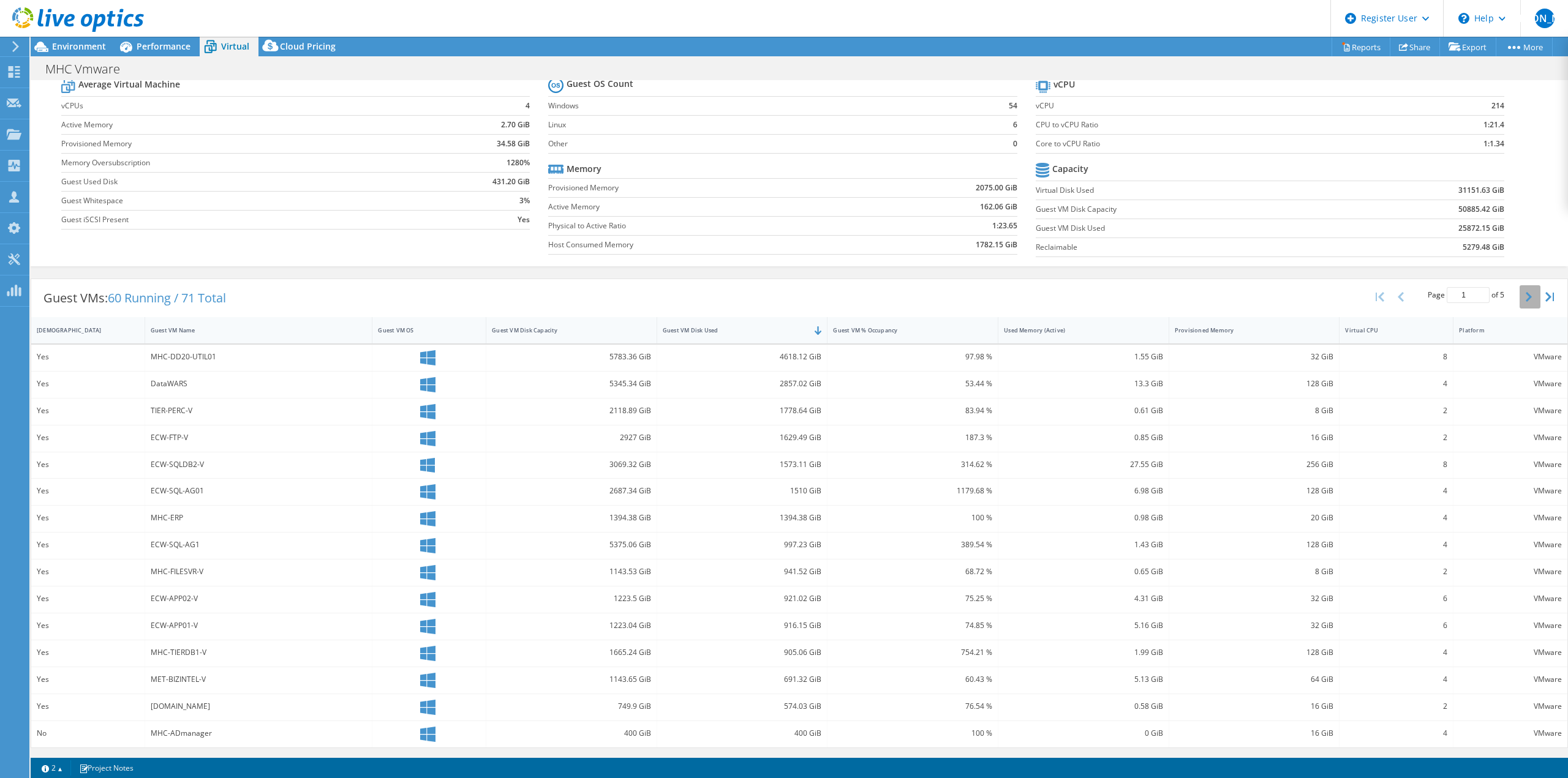
click at [1526, 301] on button "button" at bounding box center [1530, 297] width 21 height 23
click at [1526, 296] on icon "button" at bounding box center [1529, 297] width 6 height 10
click at [1526, 293] on button "button" at bounding box center [1530, 294] width 21 height 23
type input "4"
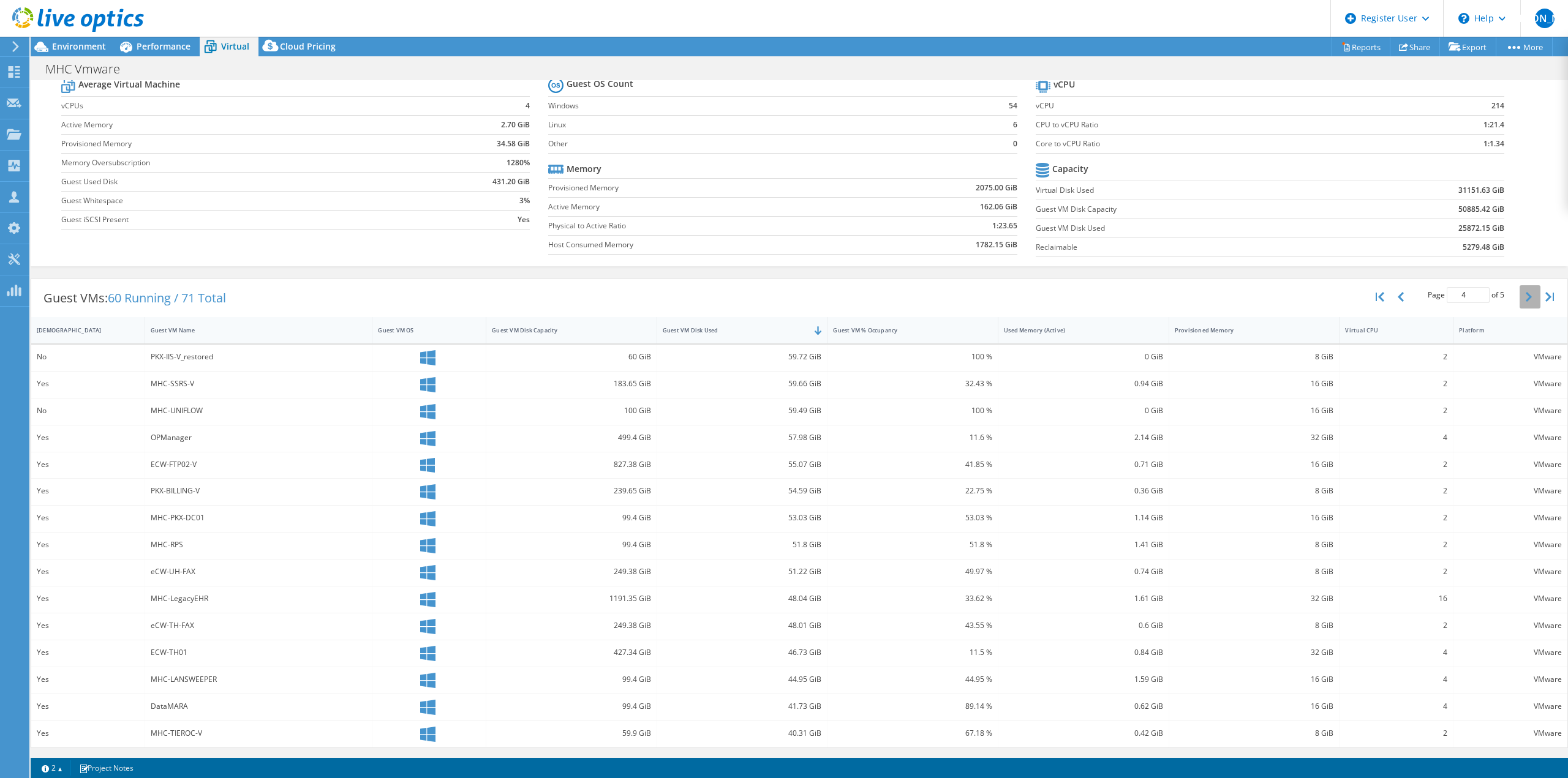
scroll to position [42, 0]
click at [79, 43] on span "Environment" at bounding box center [79, 46] width 54 height 12
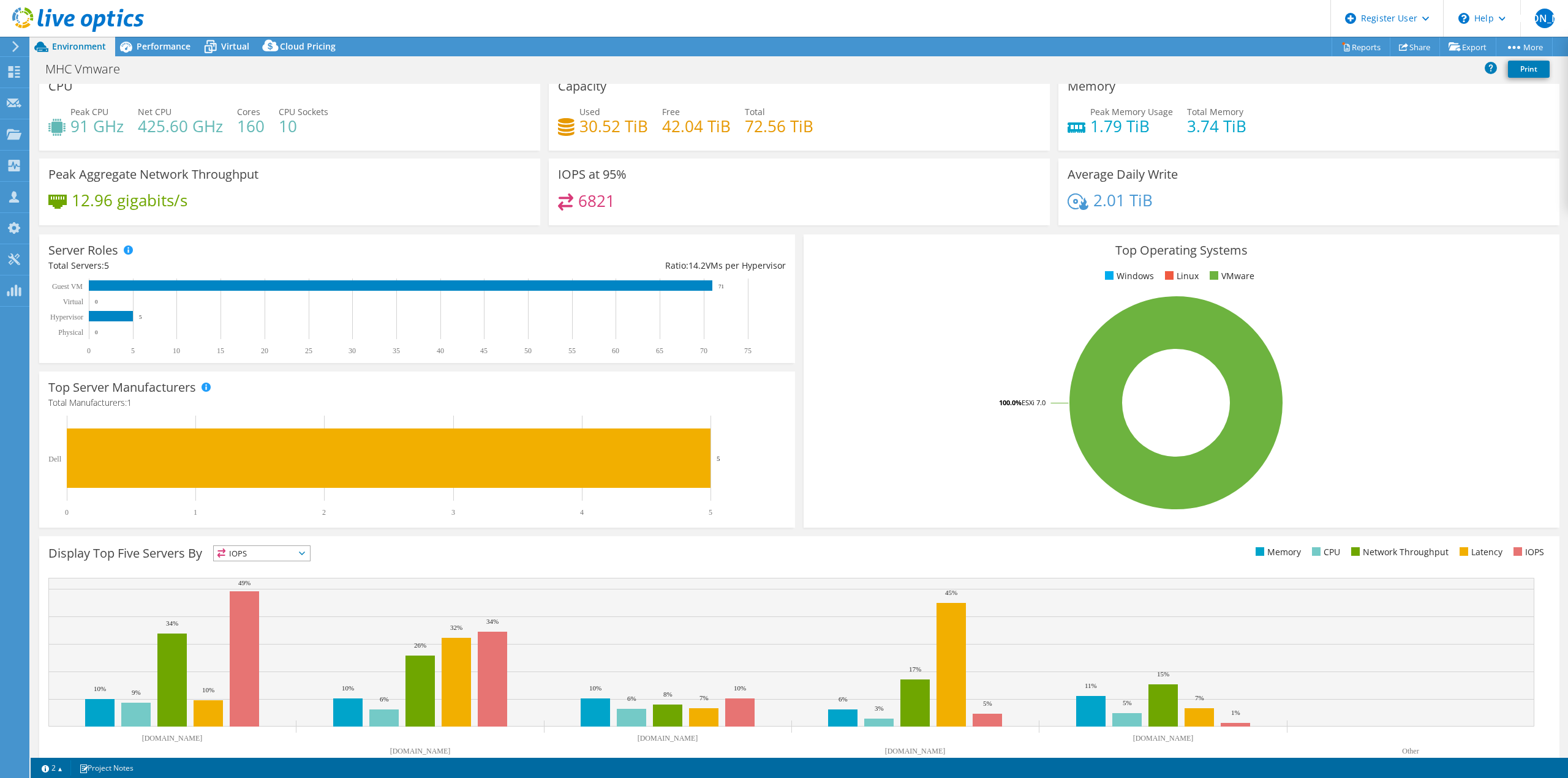
scroll to position [0, 0]
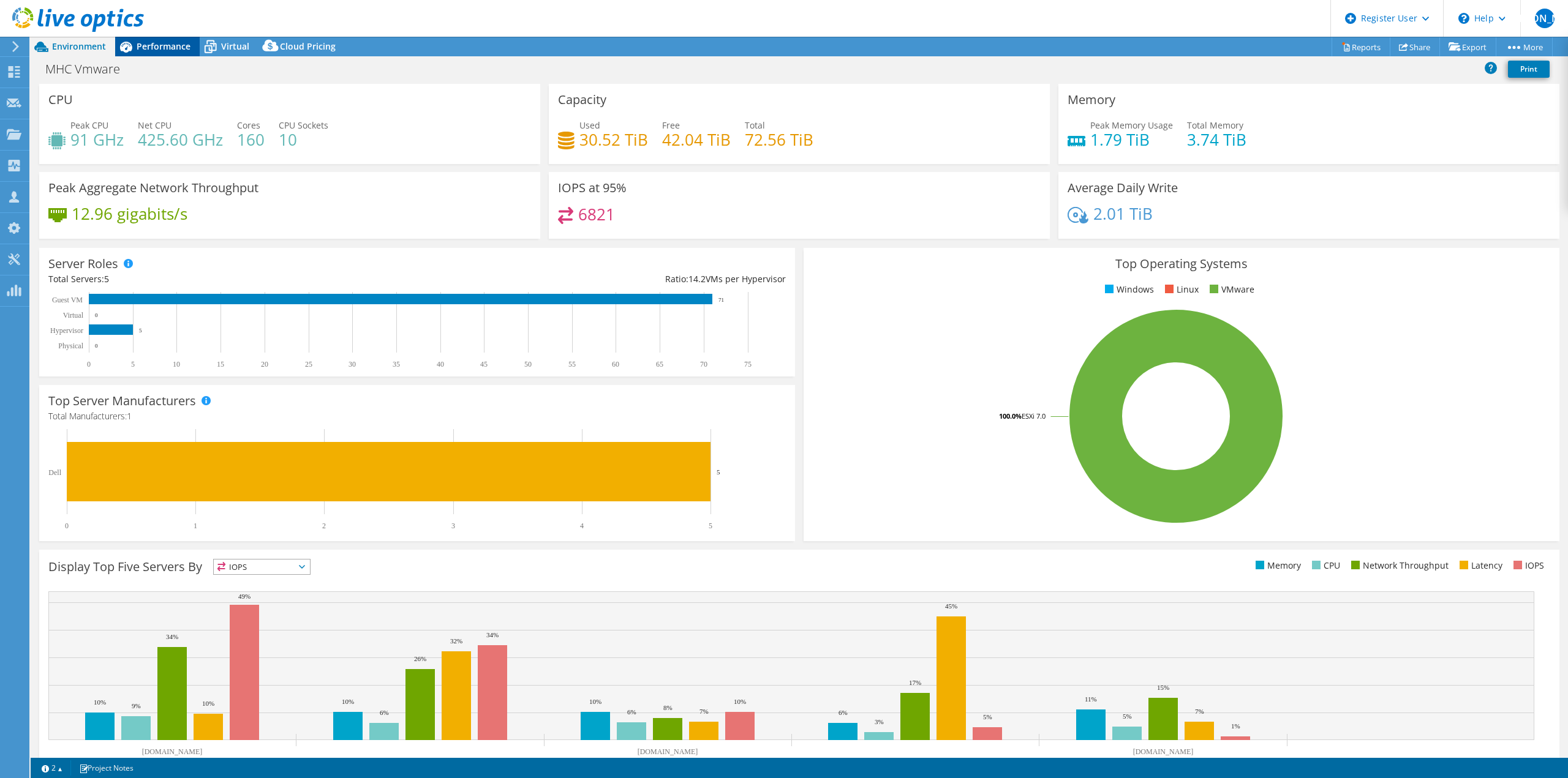
click at [156, 49] on span "Performance" at bounding box center [164, 46] width 54 height 12
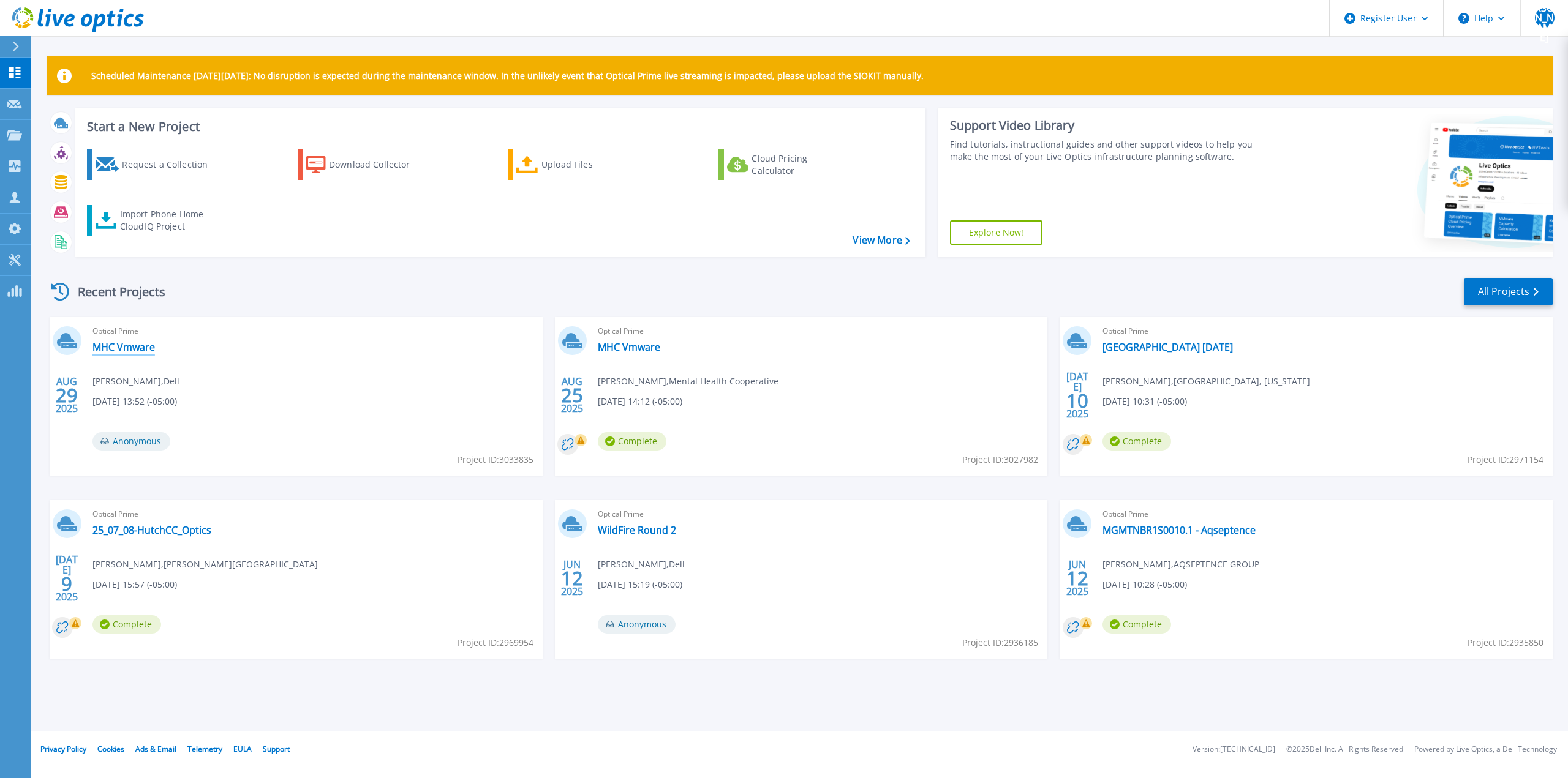
click at [131, 343] on link "MHC Vmware" at bounding box center [124, 347] width 63 height 12
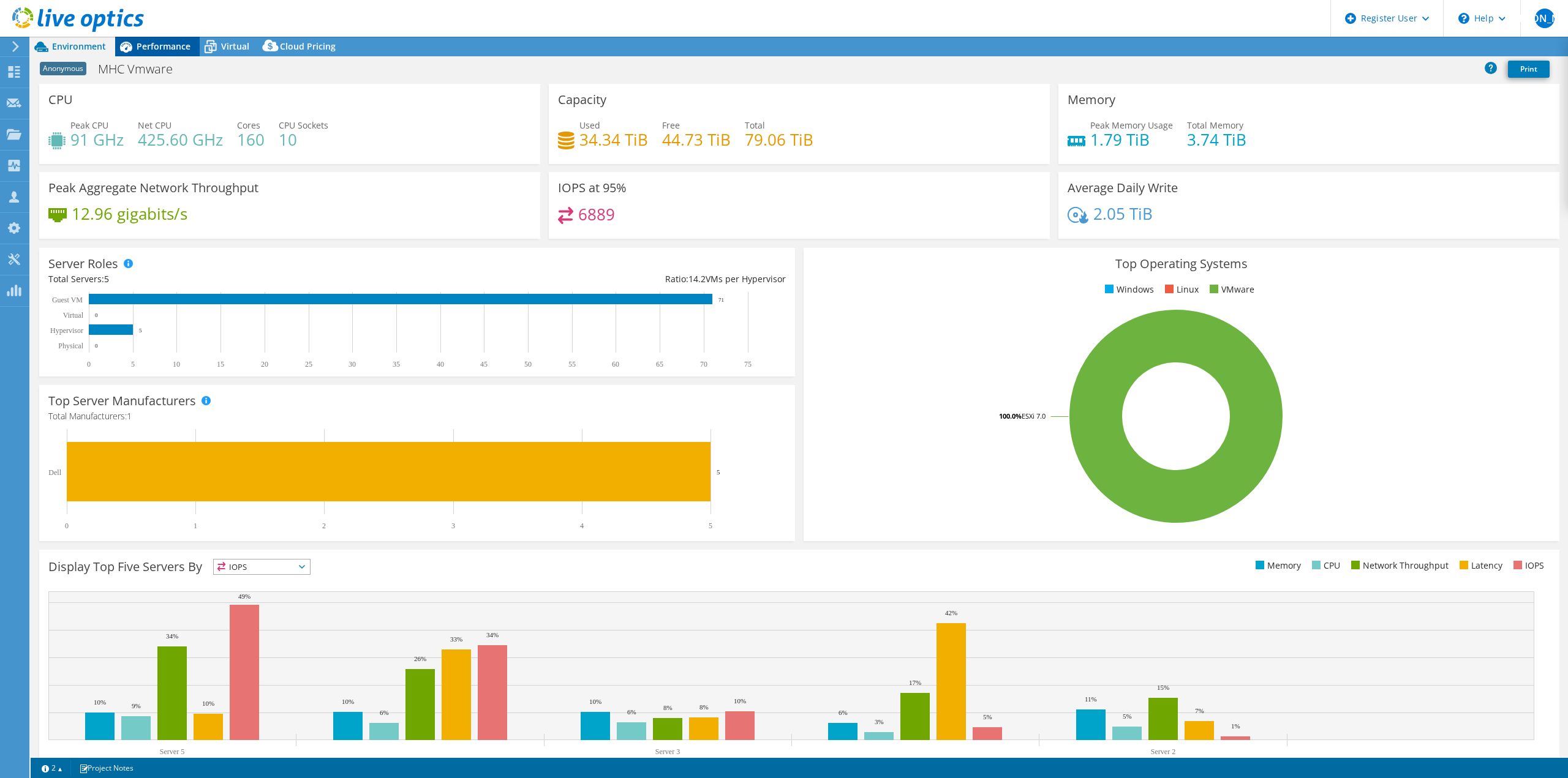
click at [162, 49] on span "Performance" at bounding box center [164, 46] width 54 height 12
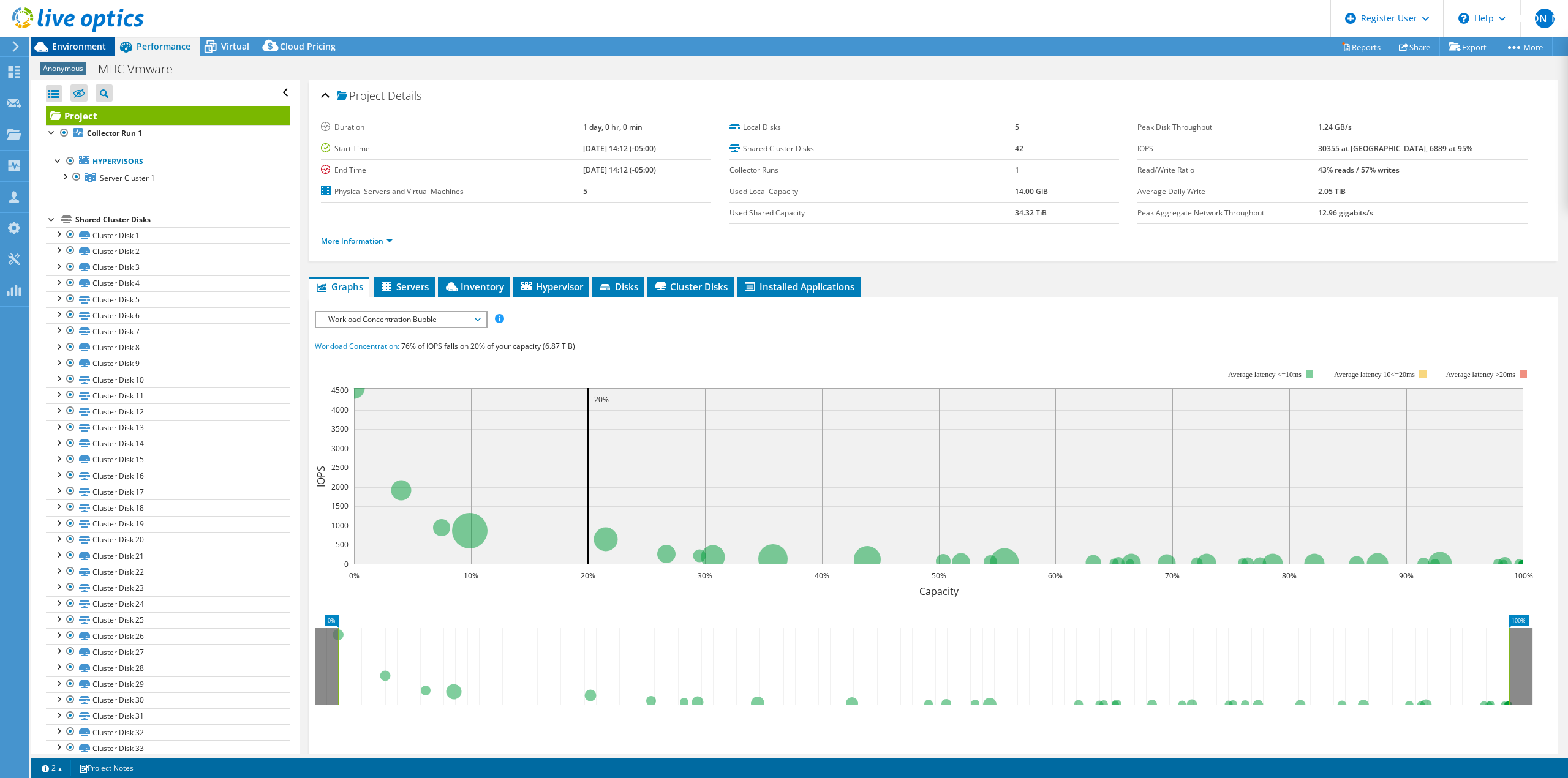
click at [83, 45] on span "Environment" at bounding box center [79, 46] width 54 height 12
